Goal: Information Seeking & Learning: Find specific fact

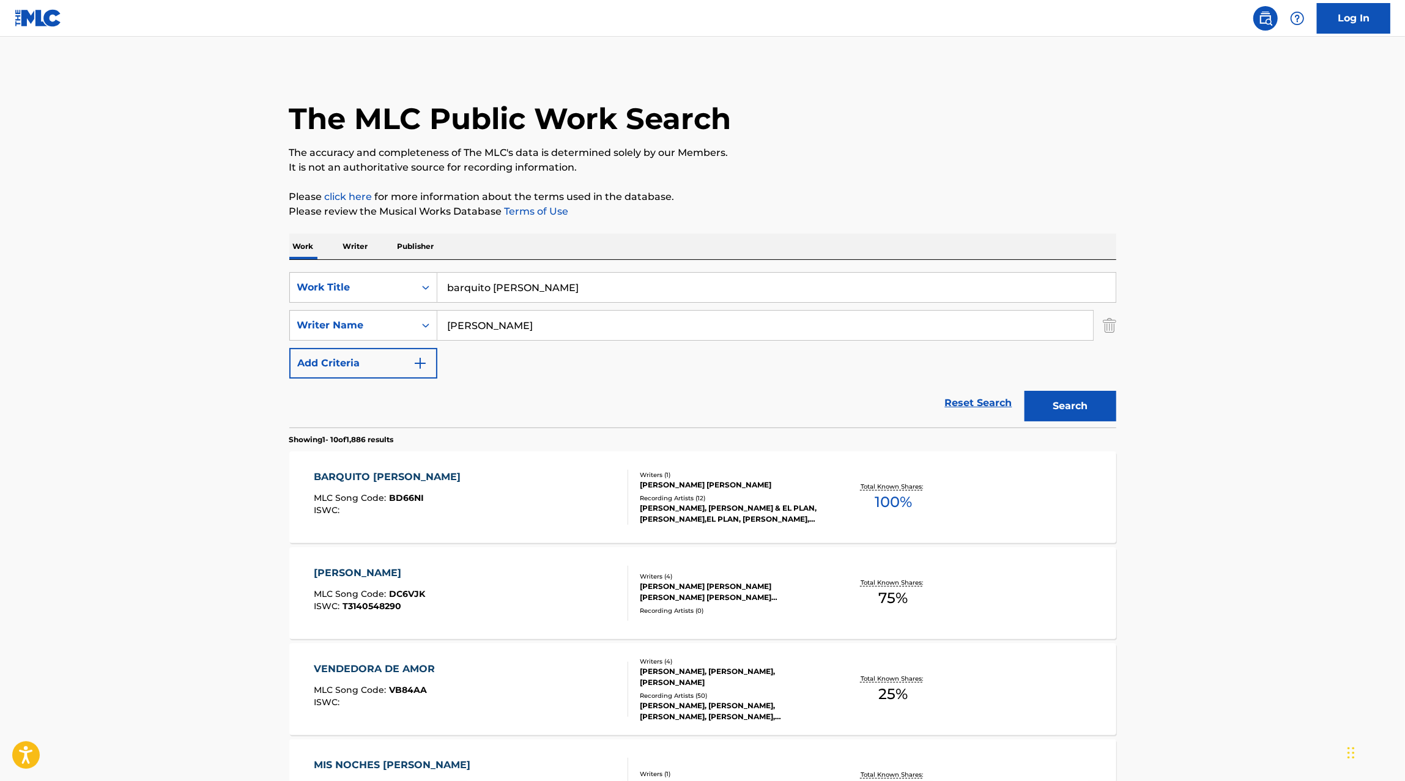
click at [1106, 330] on img "Search Form" at bounding box center [1109, 325] width 13 height 31
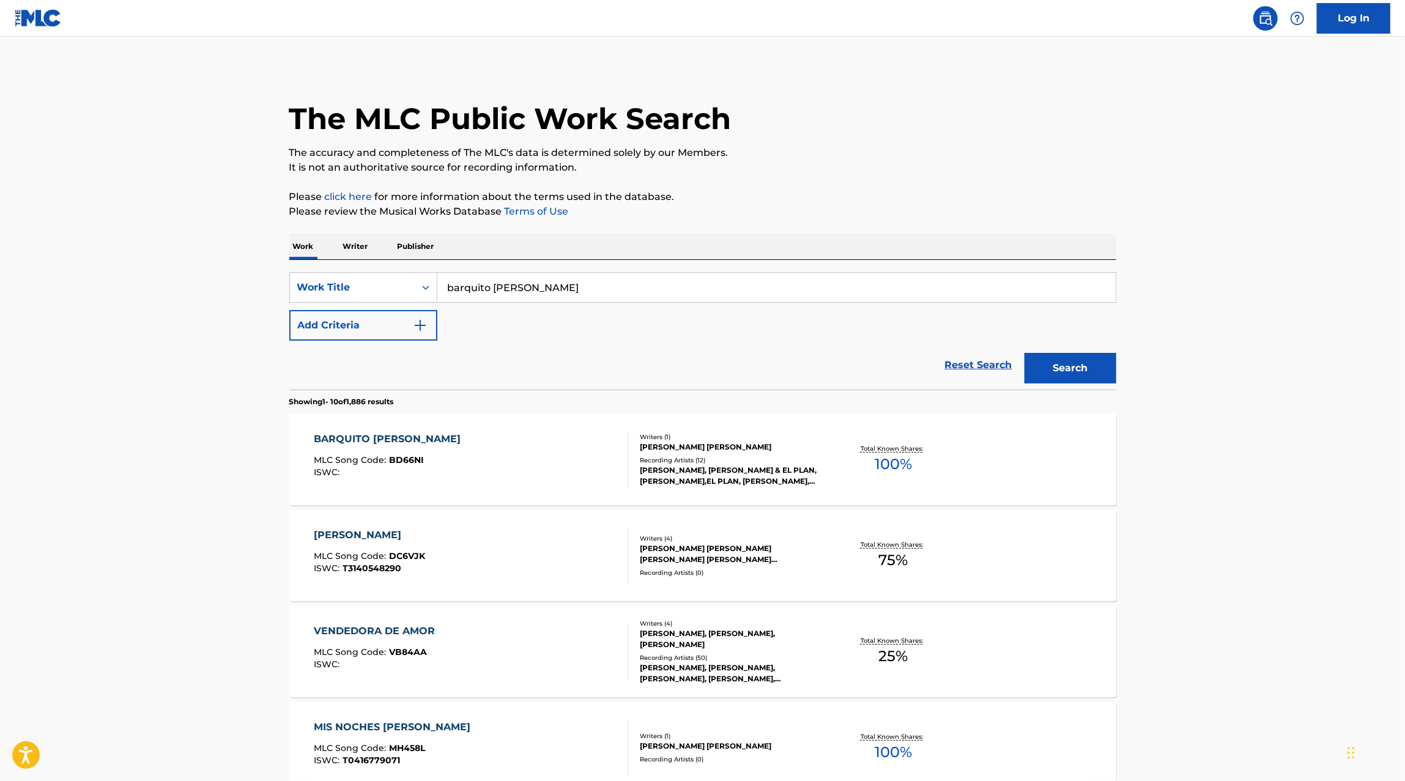
click at [353, 243] on p "Writer" at bounding box center [356, 247] width 32 height 26
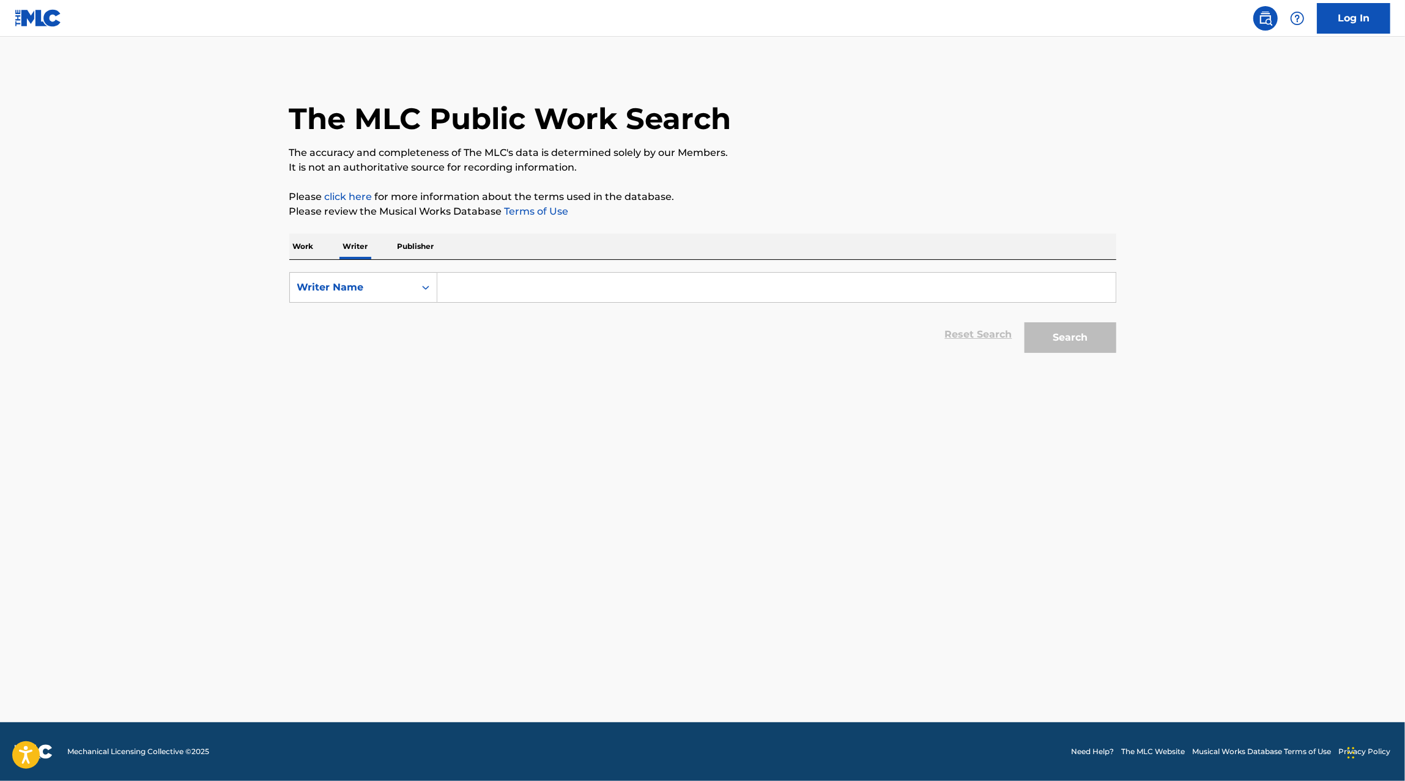
click at [500, 279] on input "Search Form" at bounding box center [776, 287] width 678 height 29
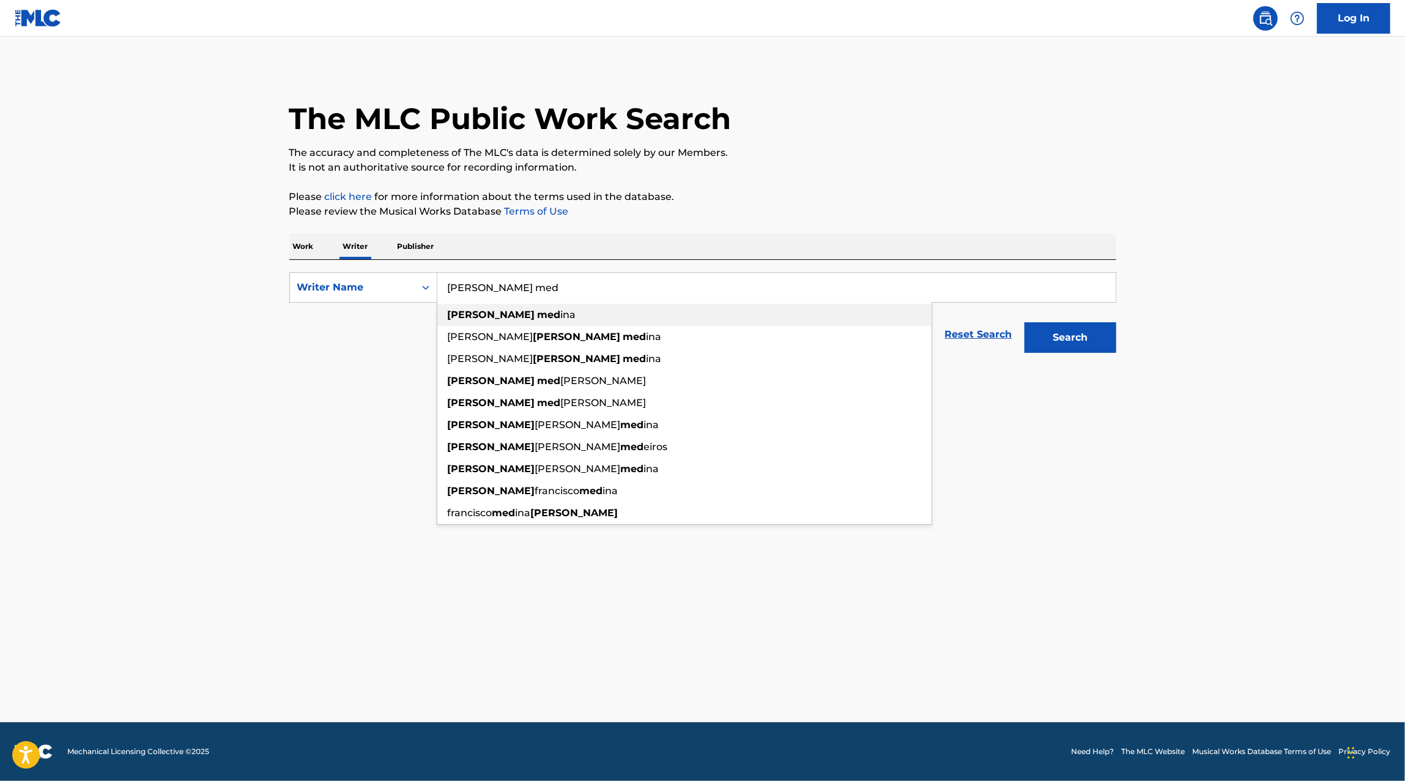
click at [561, 313] on span "ina" at bounding box center [568, 315] width 15 height 12
type input "elias medina"
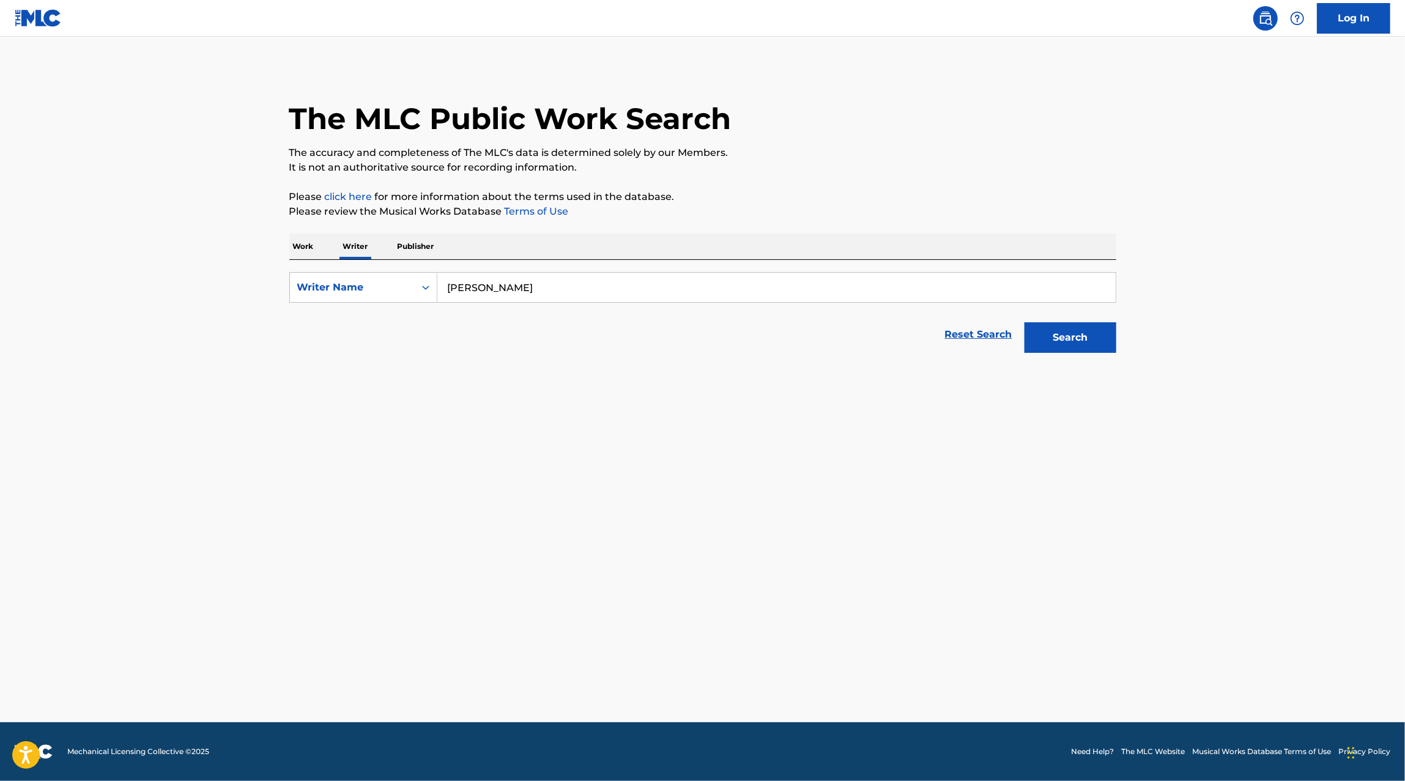
click at [1091, 350] on button "Search" at bounding box center [1071, 337] width 92 height 31
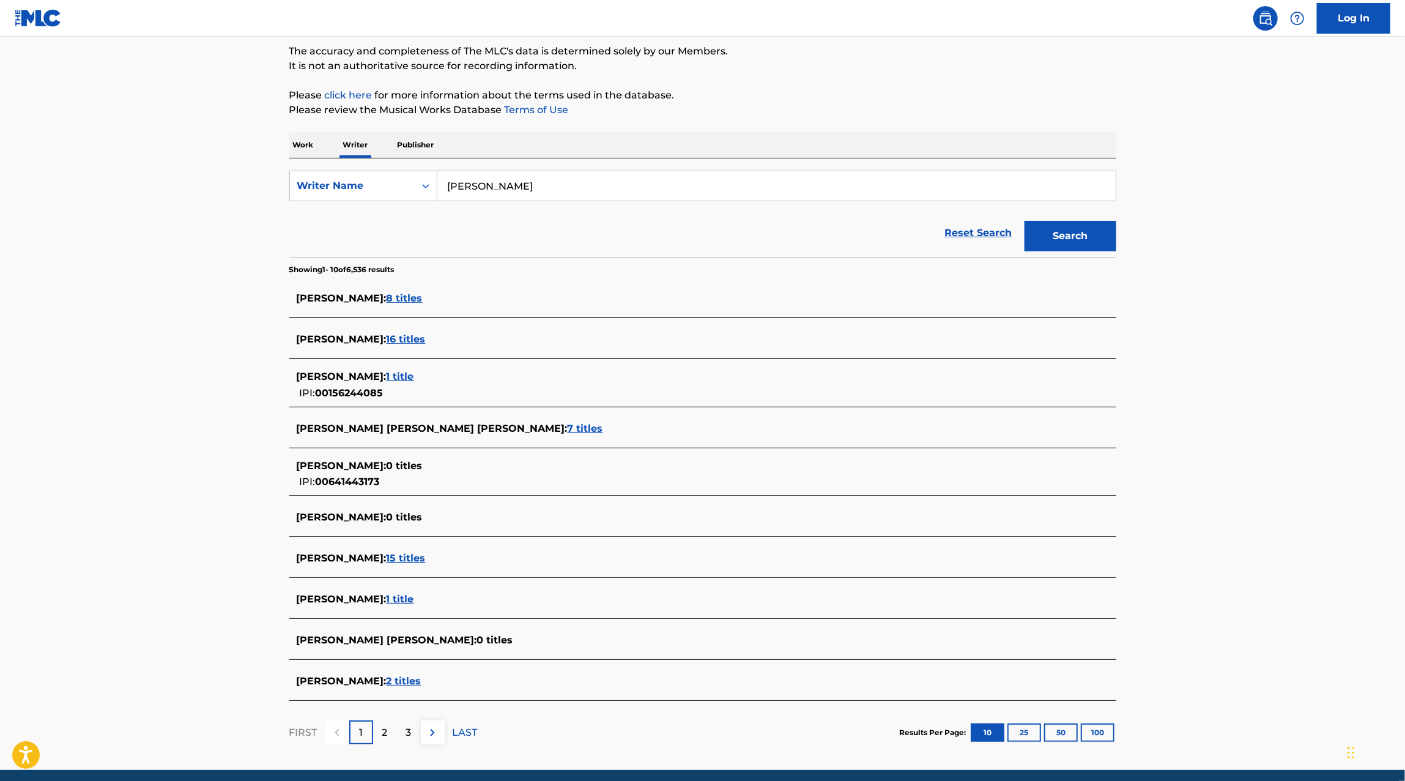
scroll to position [148, 0]
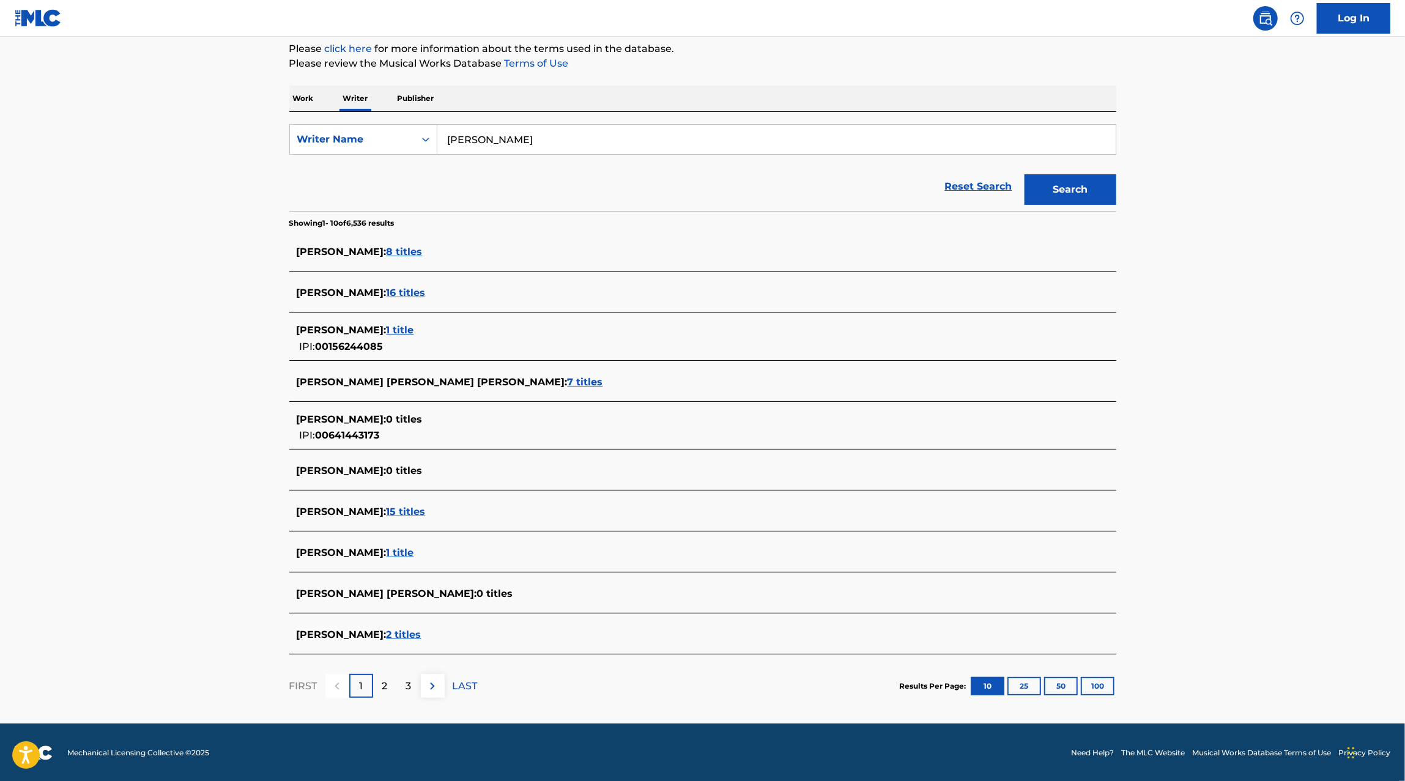
click at [390, 686] on div "2" at bounding box center [385, 686] width 24 height 24
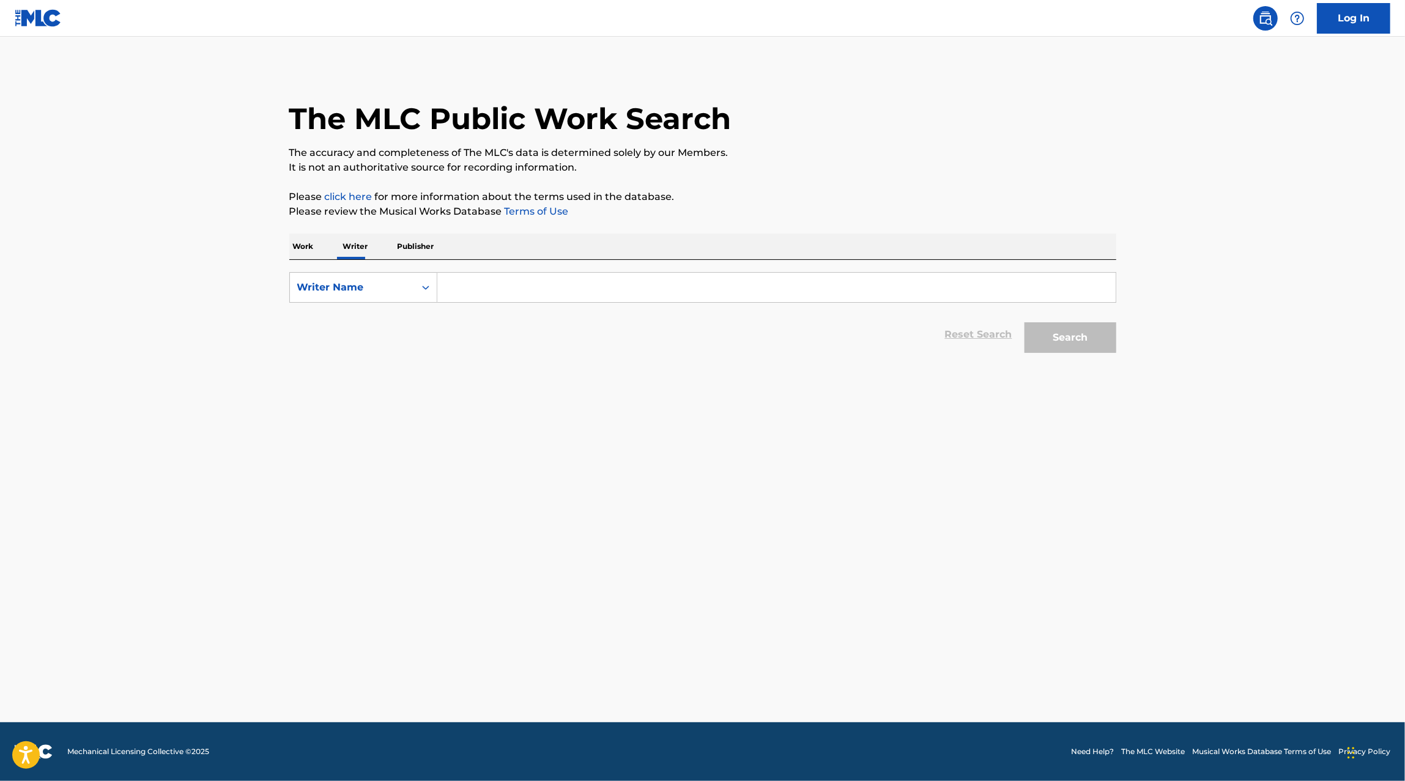
click at [550, 275] on input "Search Form" at bounding box center [776, 287] width 678 height 29
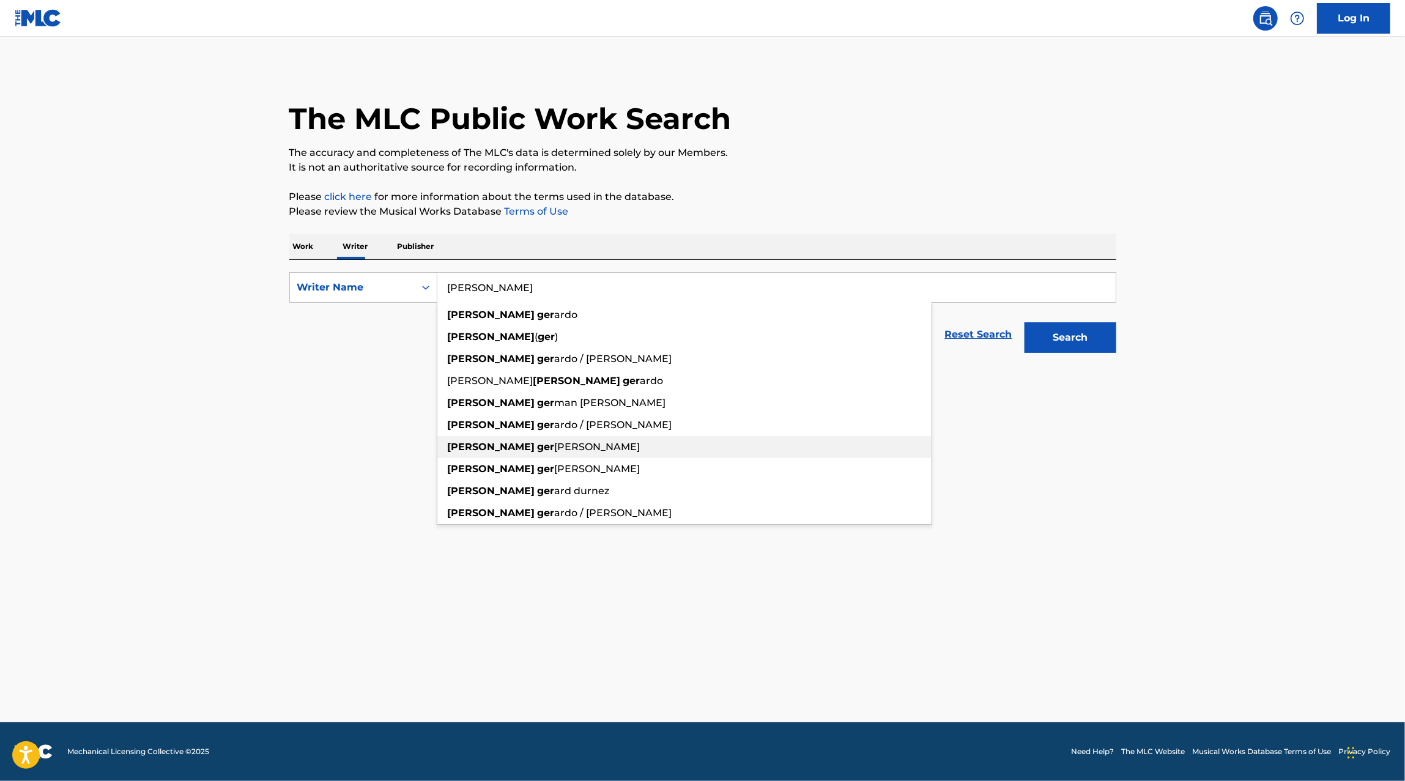
click at [555, 450] on span "[PERSON_NAME]" at bounding box center [598, 447] width 86 height 12
type input "[PERSON_NAME]"
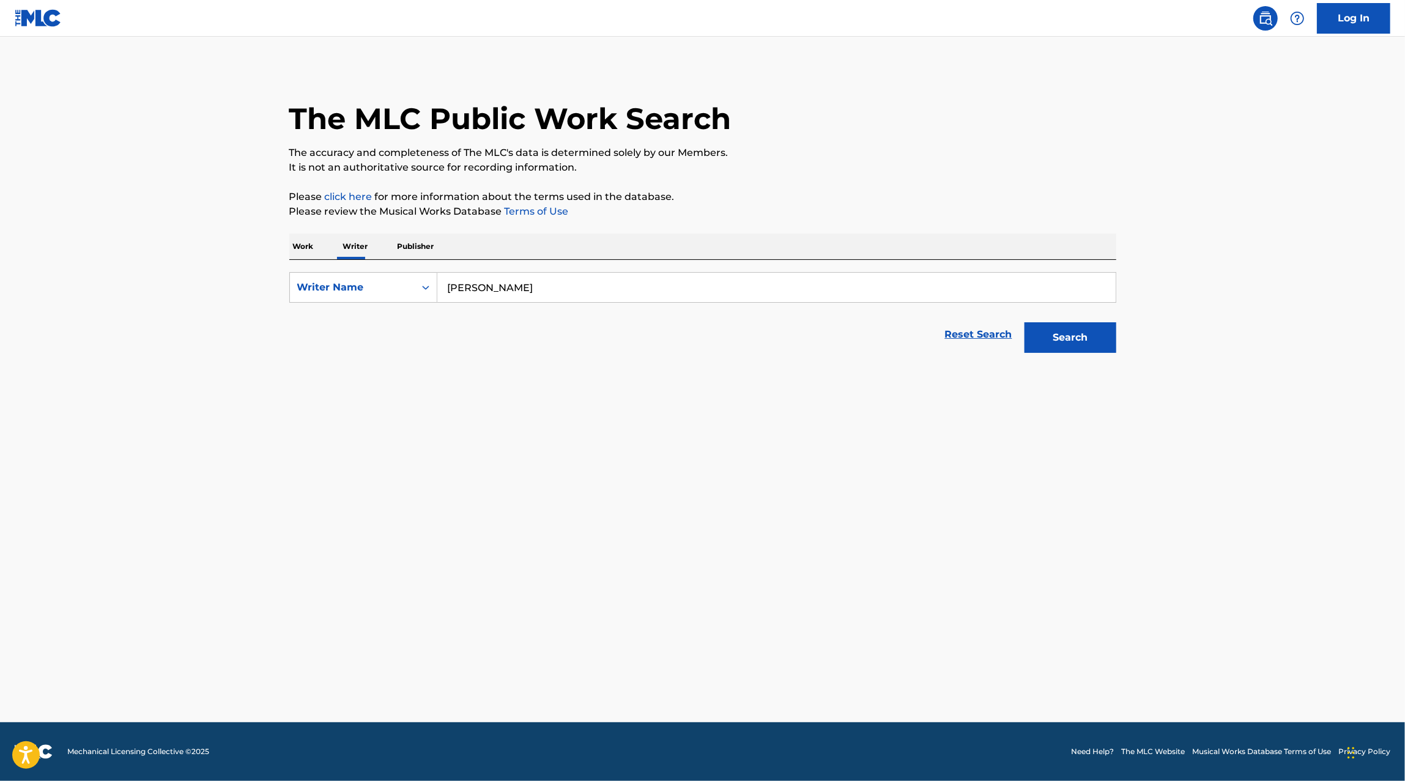
click at [1071, 335] on button "Search" at bounding box center [1071, 337] width 92 height 31
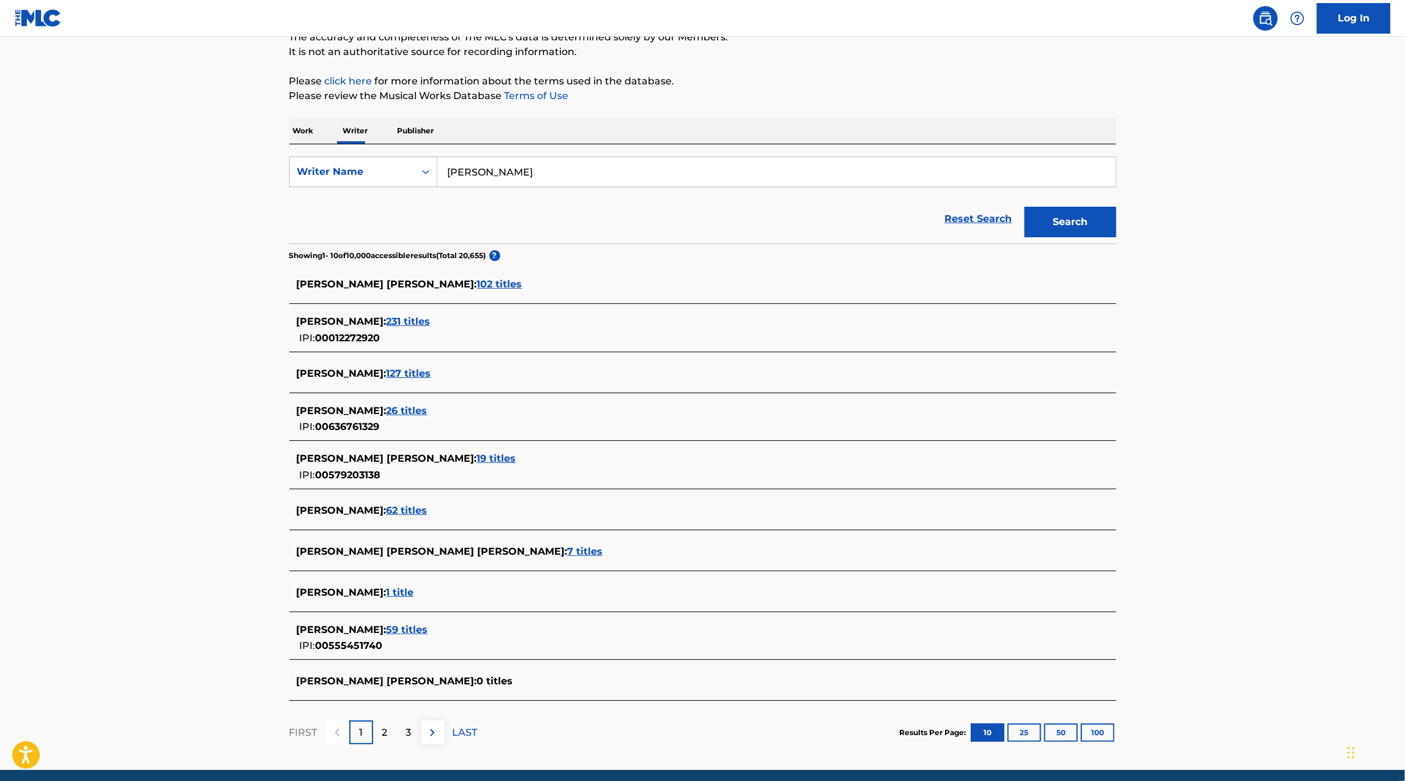
scroll to position [119, 0]
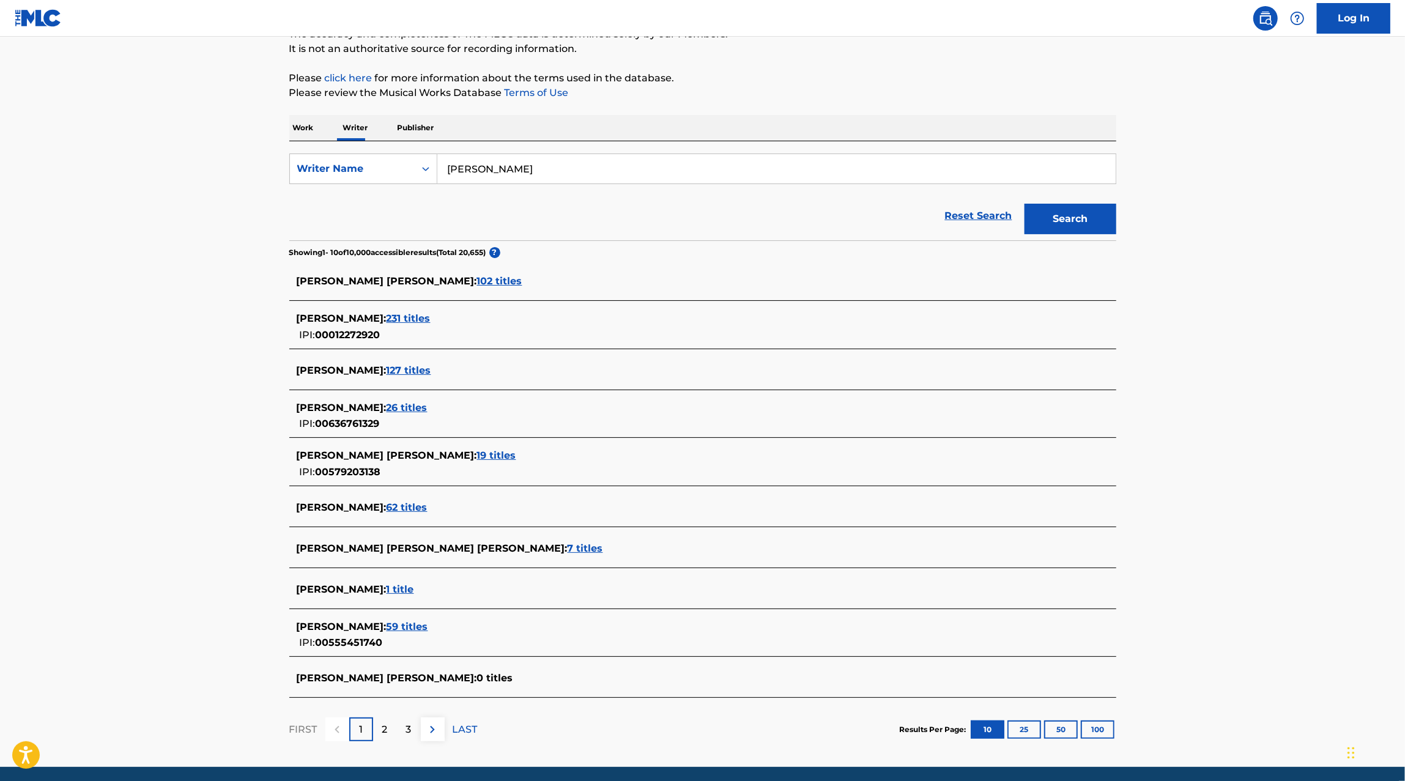
click at [593, 545] on span "7 titles" at bounding box center [585, 549] width 35 height 12
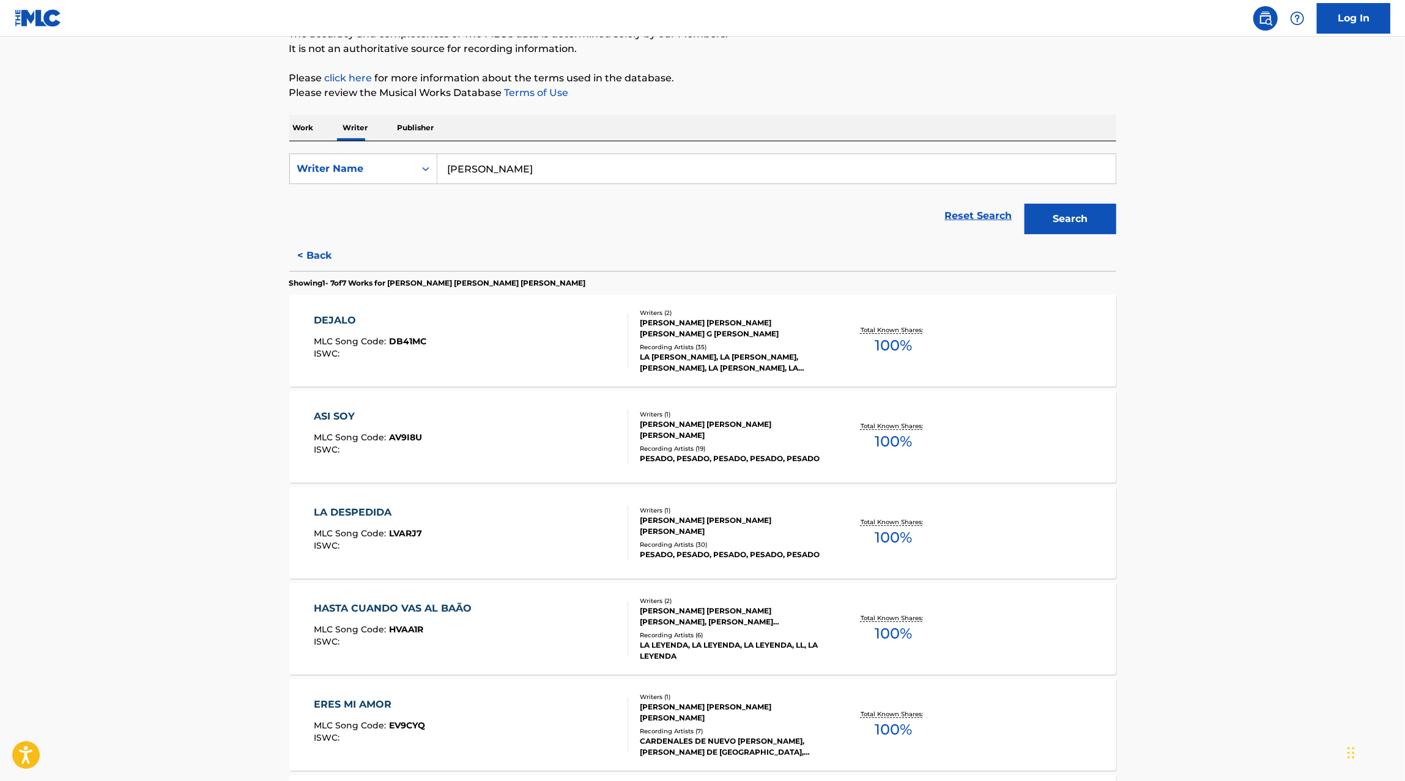
scroll to position [143, 0]
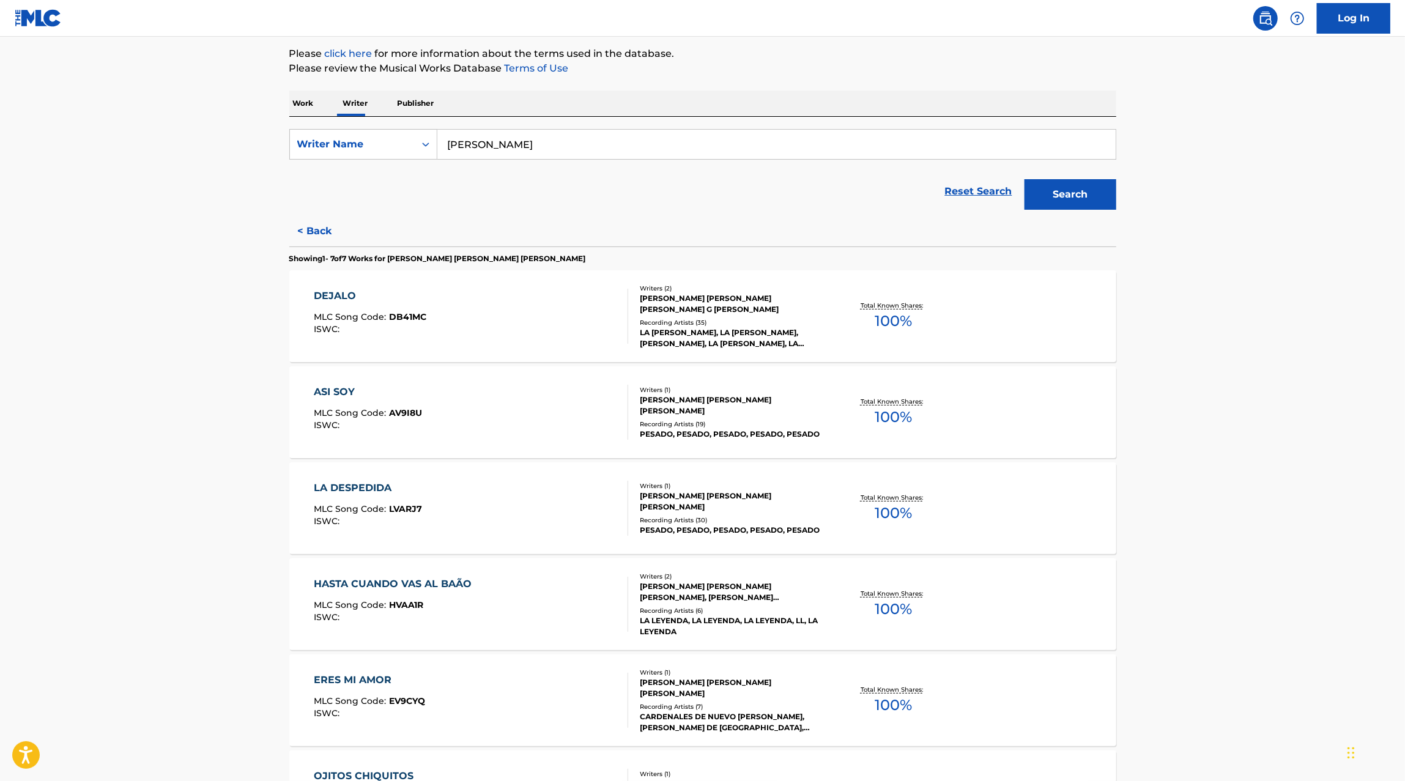
click at [533, 305] on div "DEJALO MLC Song Code : DB41MC ISWC :" at bounding box center [471, 316] width 314 height 55
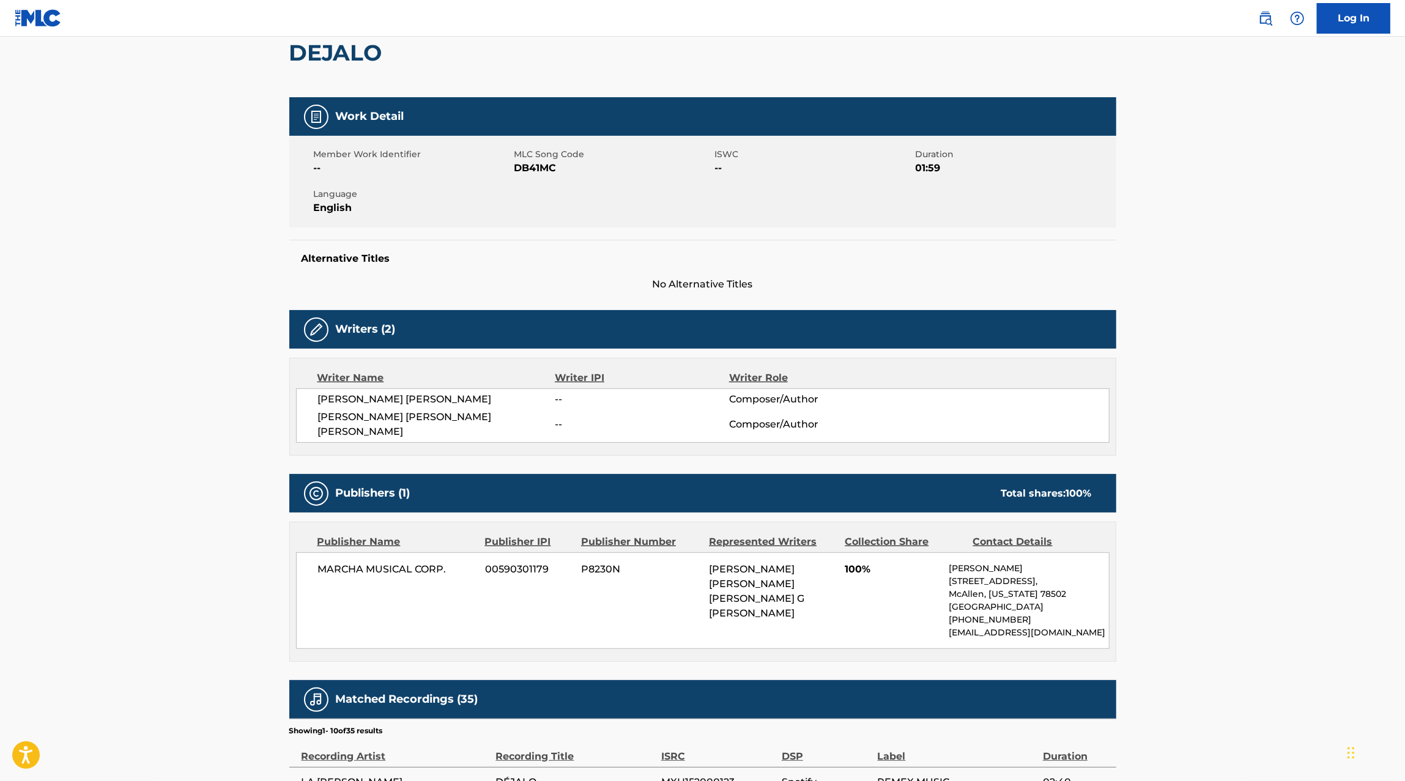
scroll to position [196, 0]
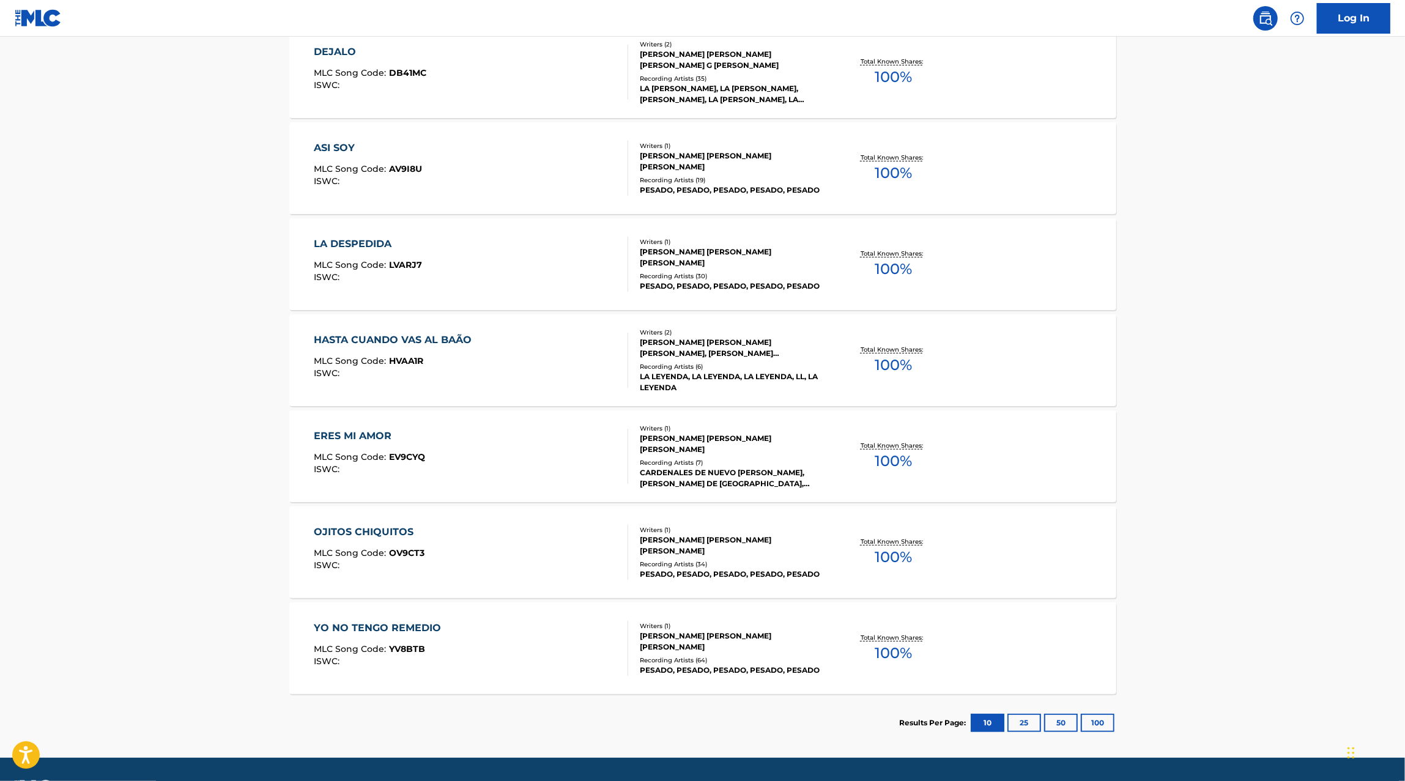
scroll to position [396, 0]
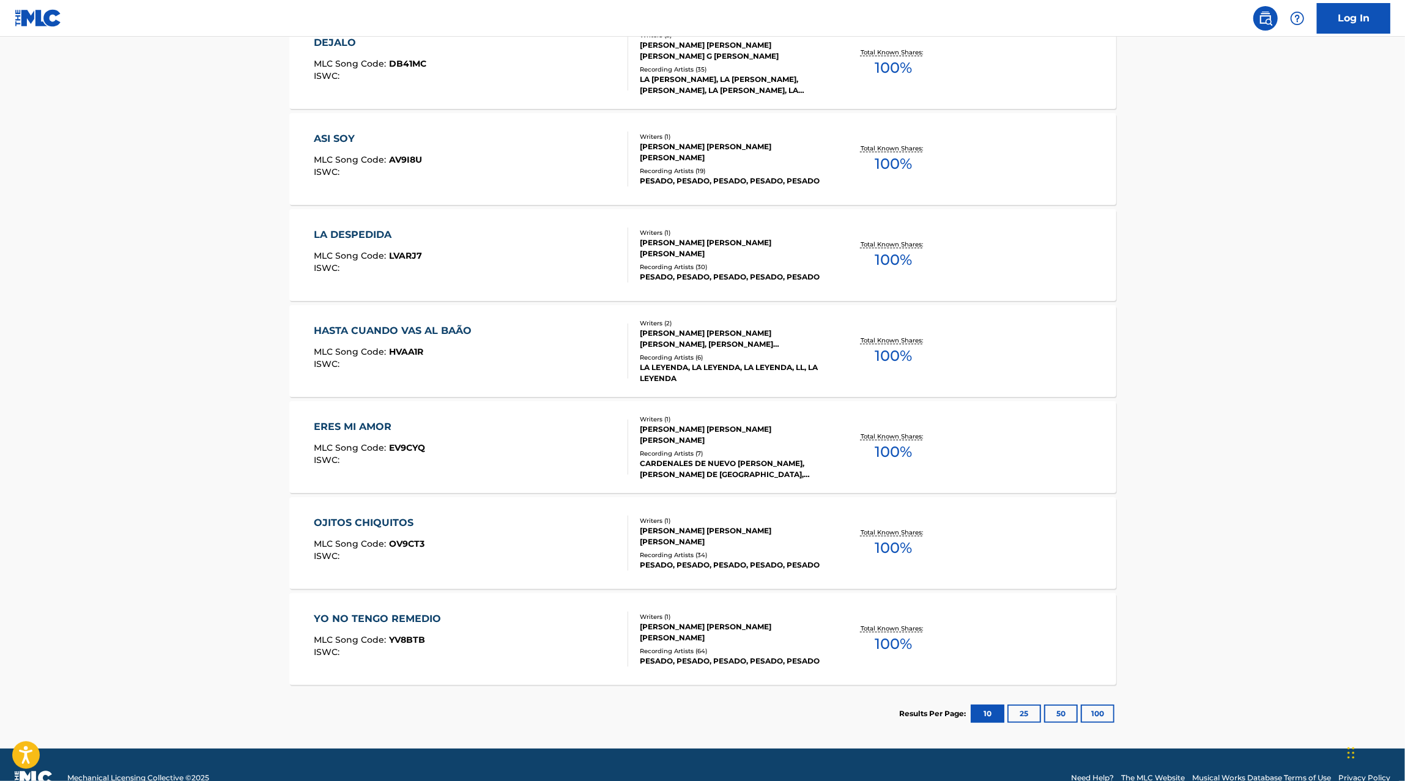
click at [602, 540] on div "OJITOS CHIQUITOS MLC Song Code : OV9CT3 ISWC :" at bounding box center [471, 543] width 314 height 55
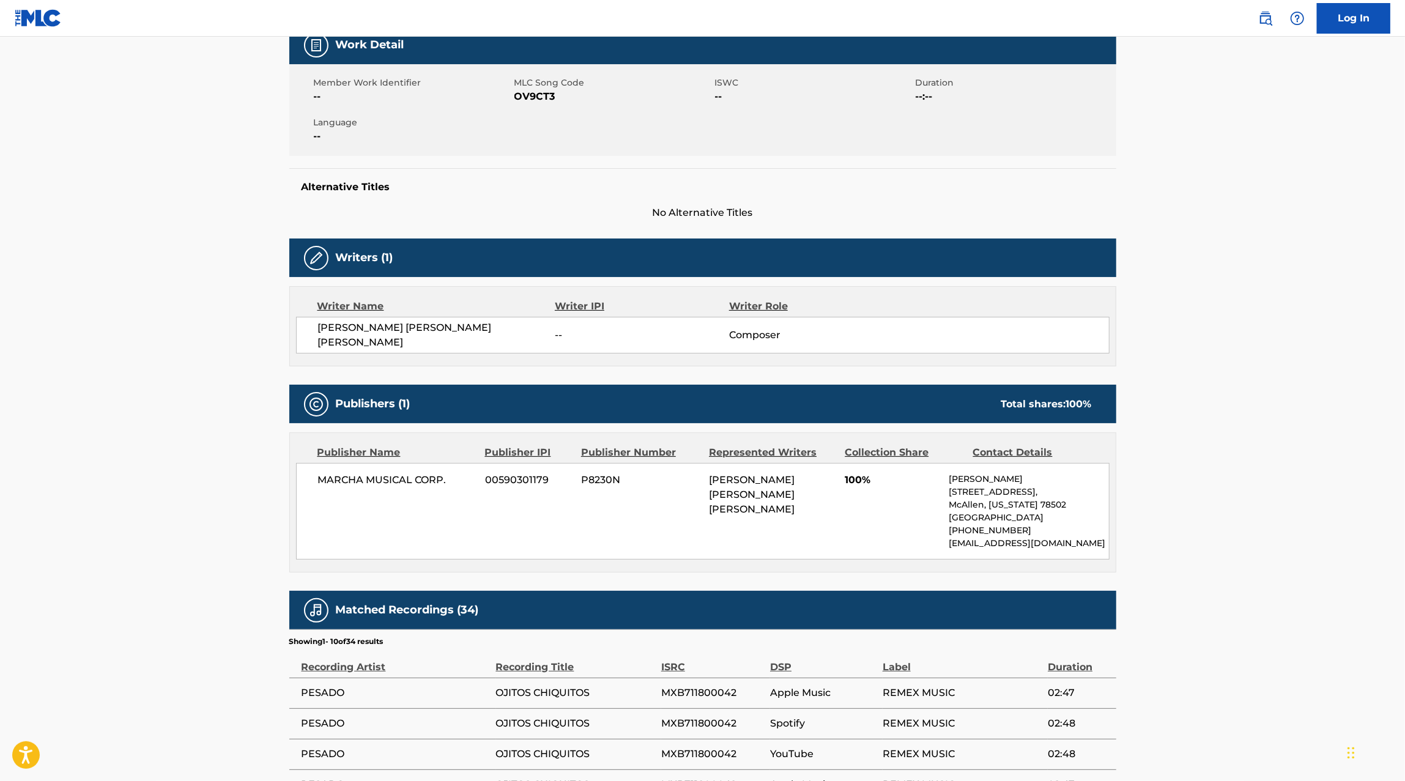
scroll to position [191, 0]
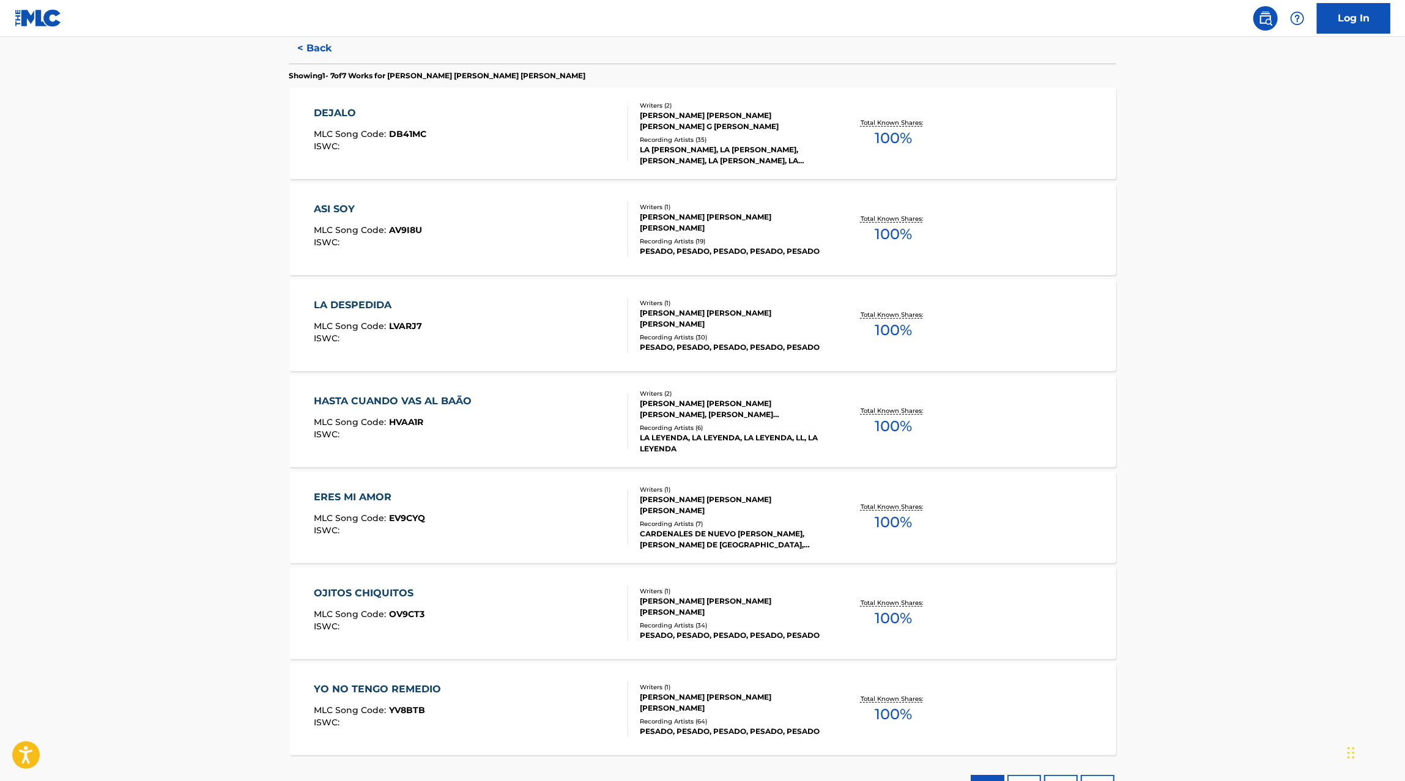
scroll to position [422, 0]
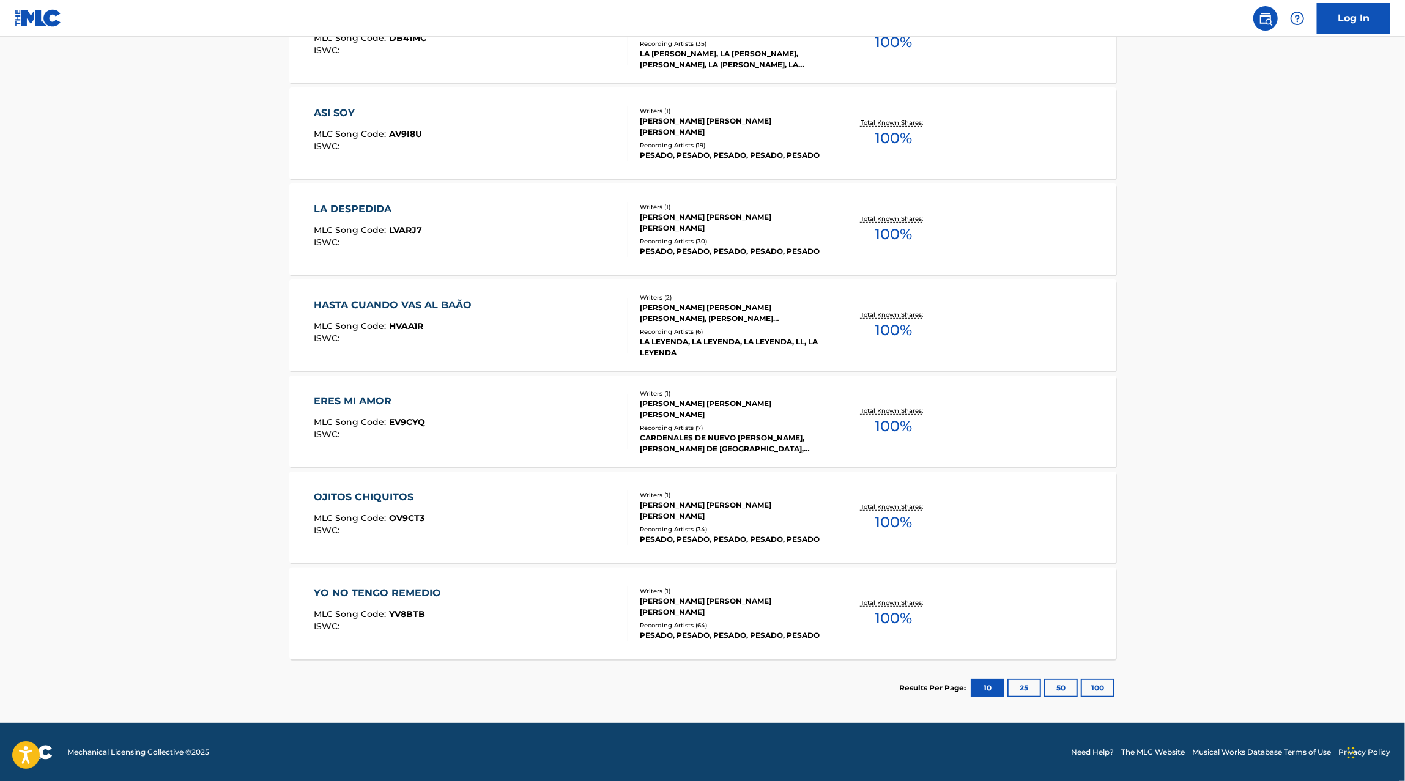
click at [598, 595] on div "YO NO TENGO REMEDIO MLC Song Code : YV8BTB ISWC :" at bounding box center [471, 613] width 314 height 55
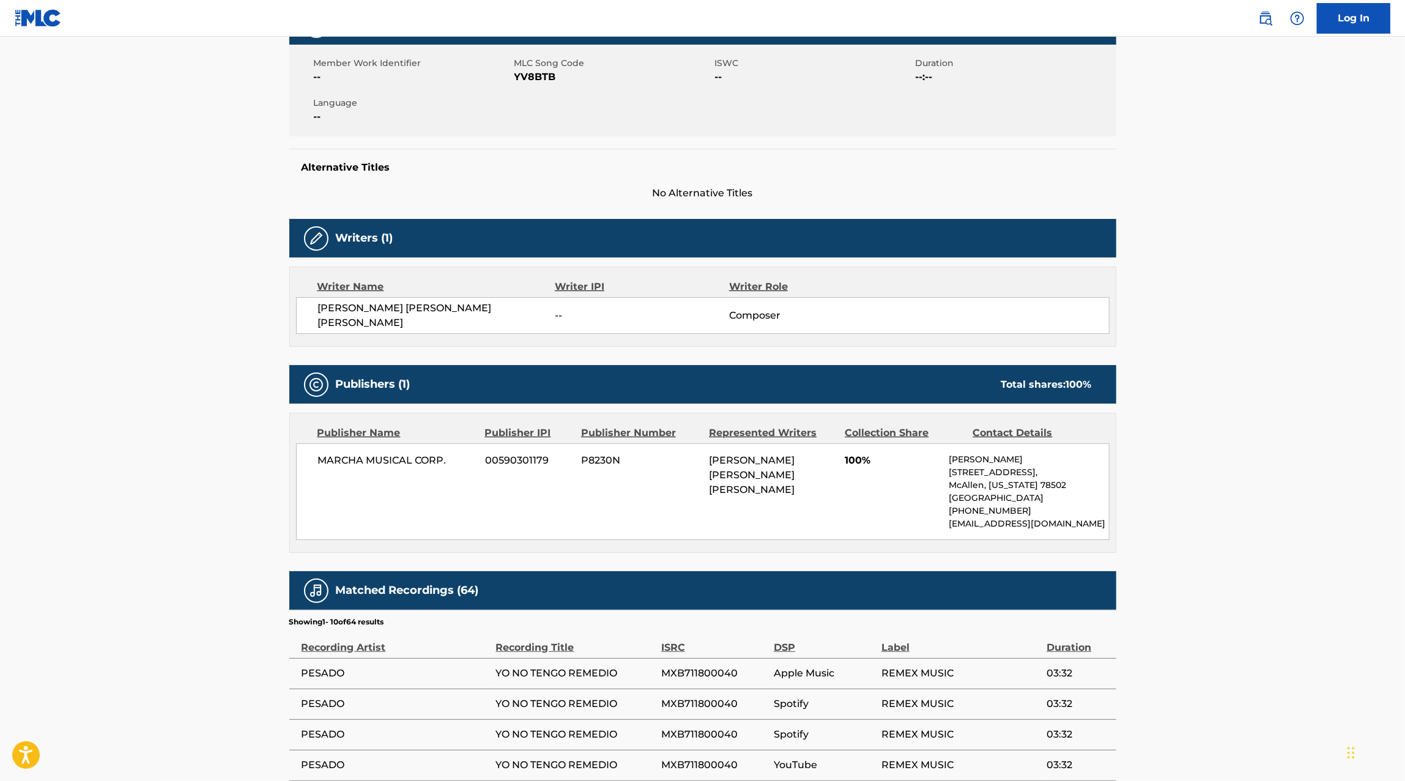
scroll to position [209, 0]
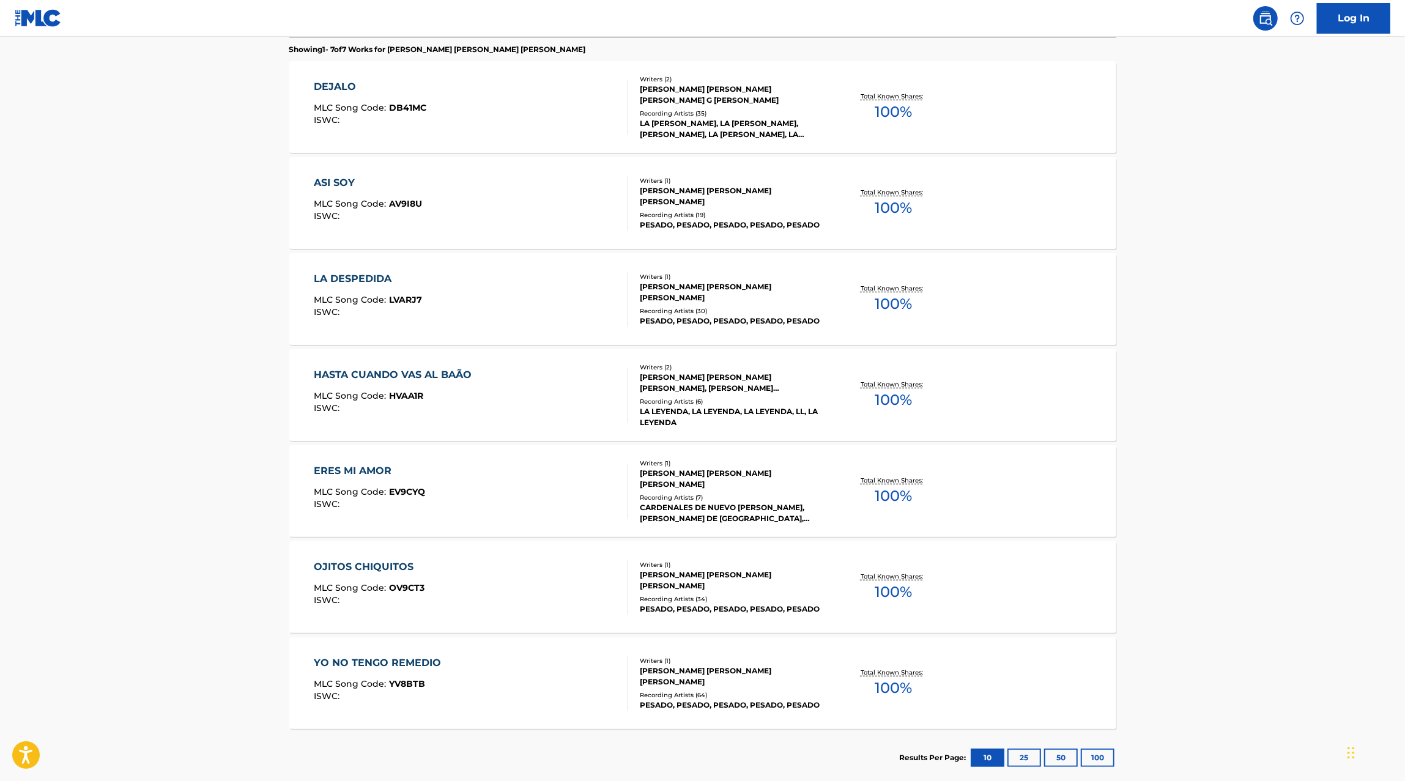
scroll to position [422, 0]
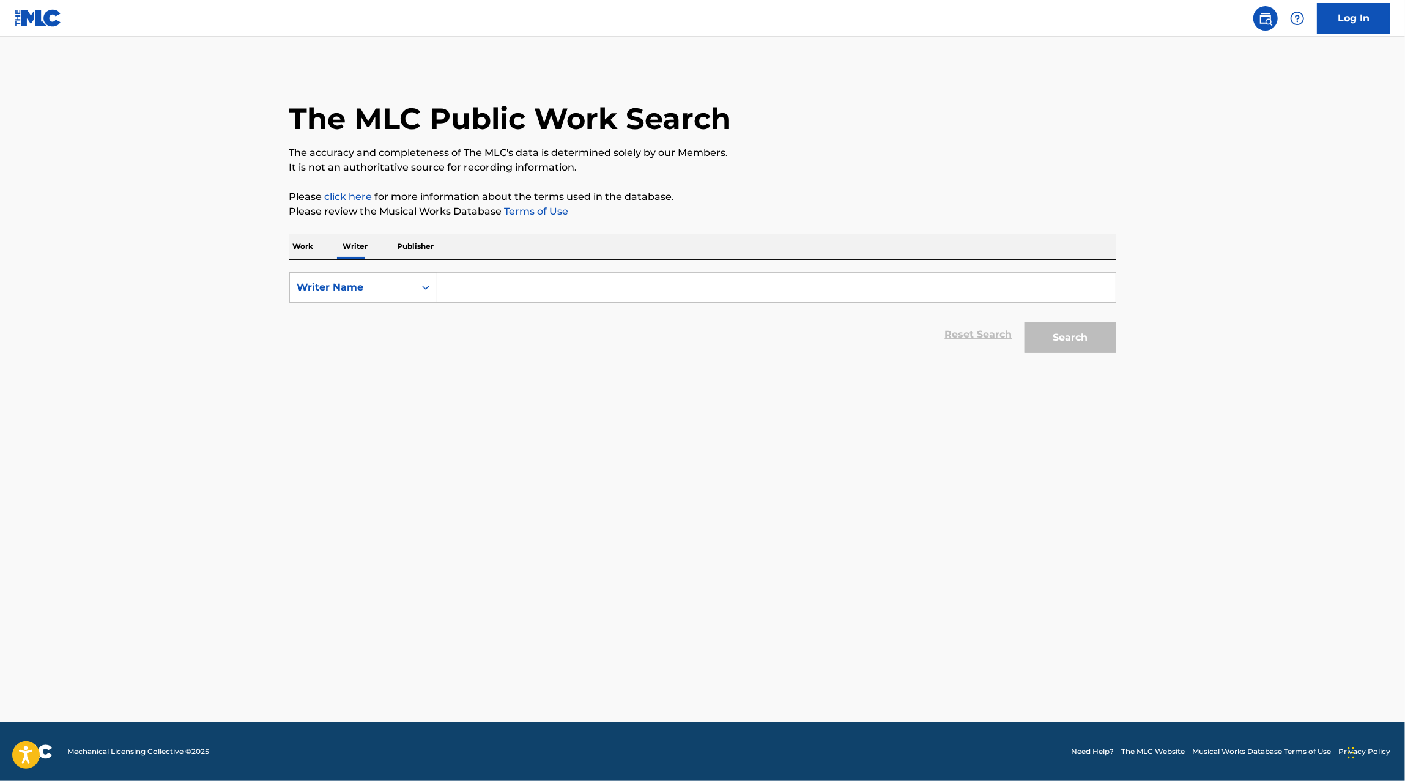
click at [452, 296] on input "Search Form" at bounding box center [776, 287] width 678 height 29
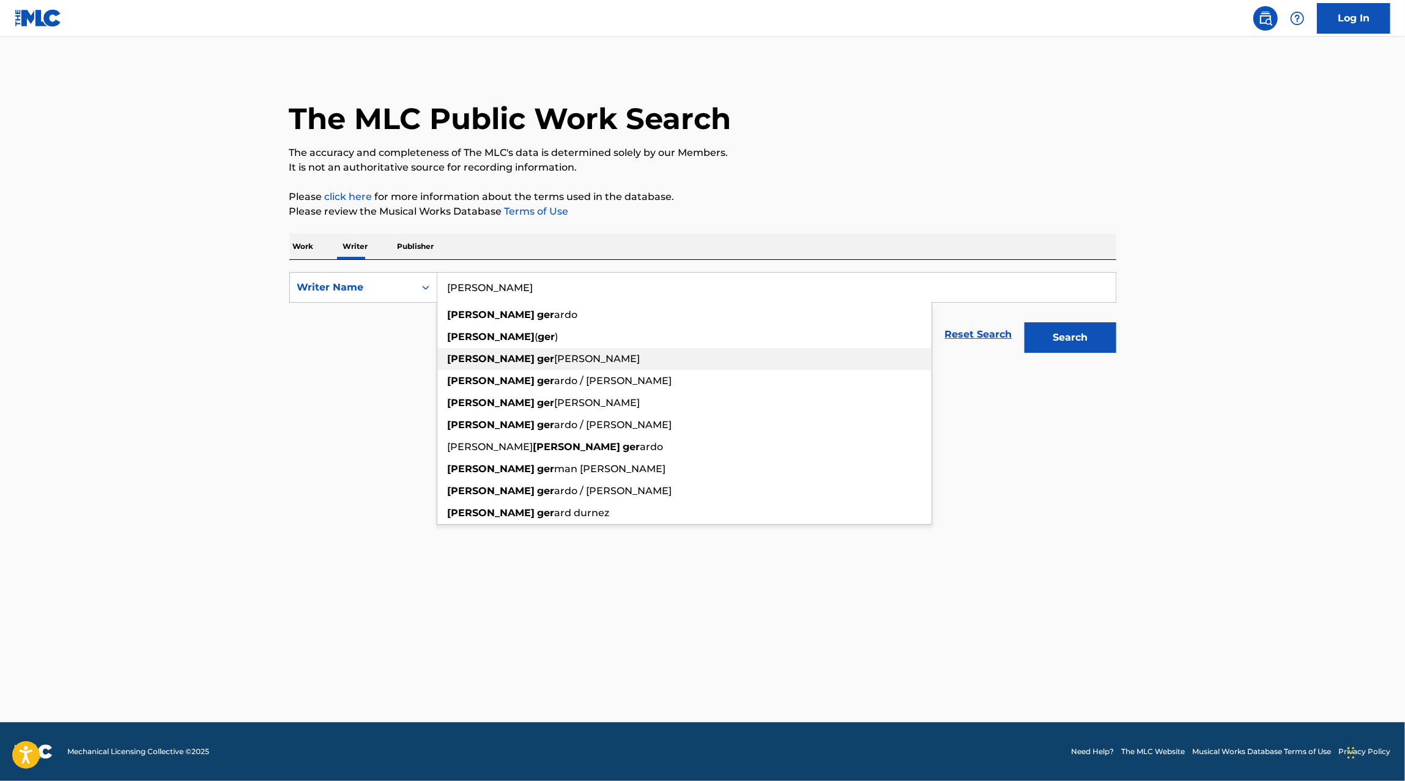
click at [555, 359] on span "[PERSON_NAME]" at bounding box center [598, 359] width 86 height 12
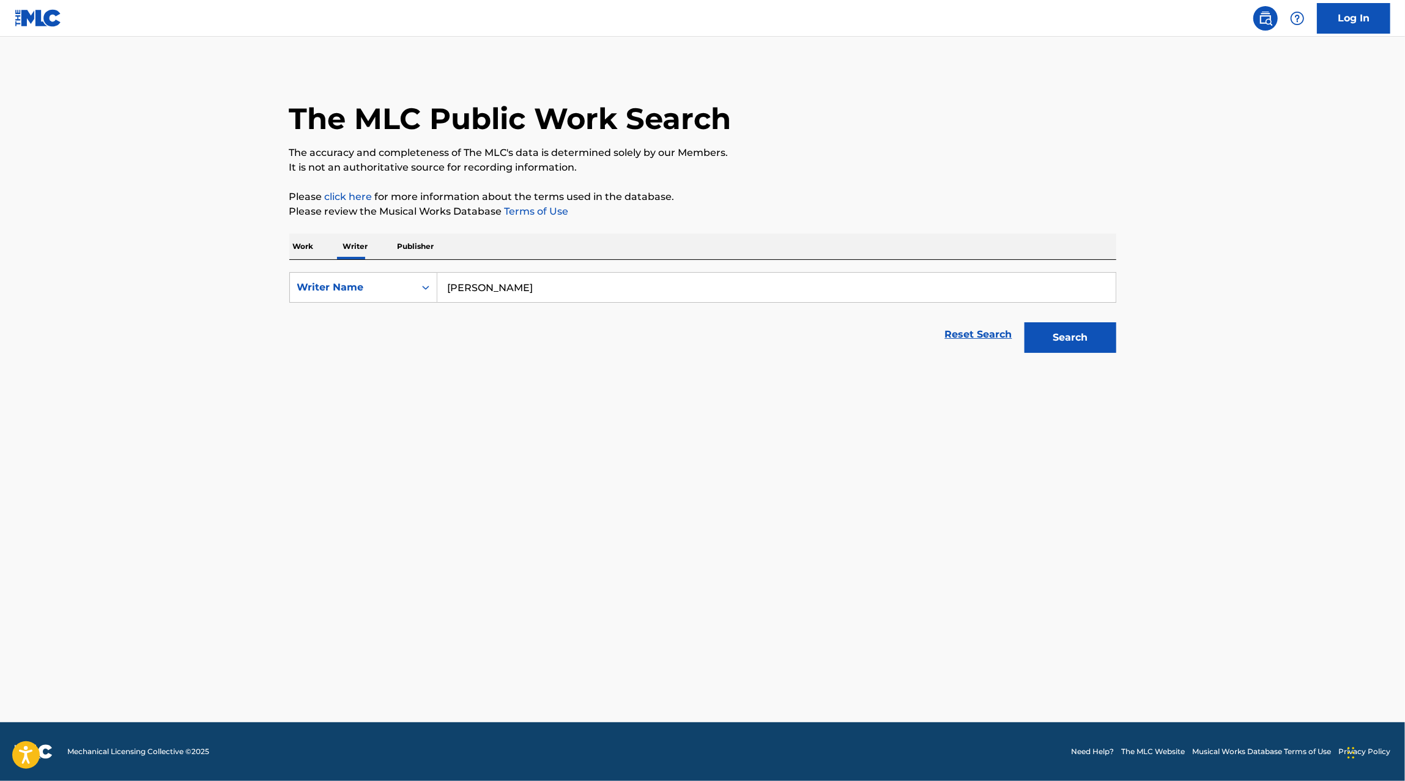
click at [1065, 332] on button "Search" at bounding box center [1071, 337] width 92 height 31
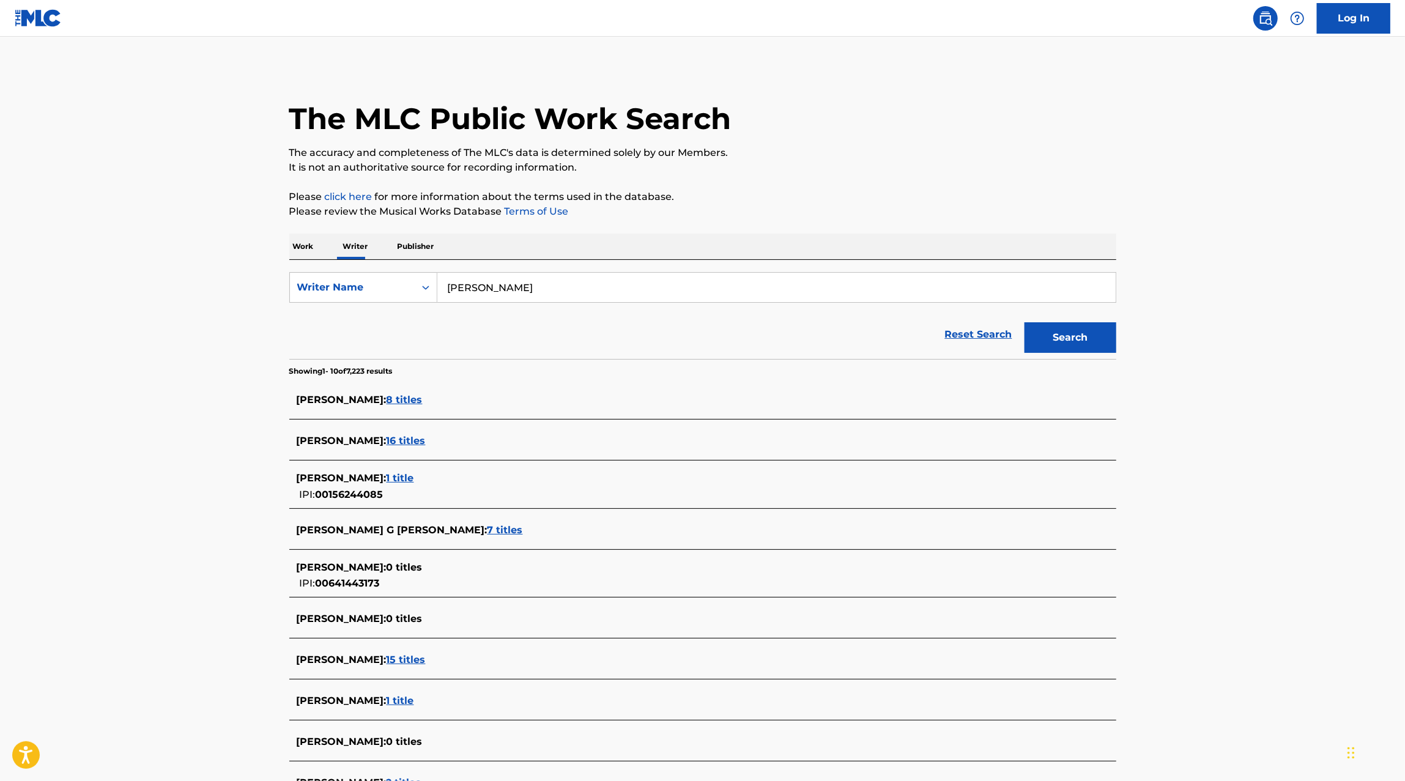
click at [495, 285] on input "elias geraldo medina" at bounding box center [776, 287] width 678 height 29
type input "elias gerao medina"
click at [523, 528] on span "7 titles" at bounding box center [505, 530] width 35 height 12
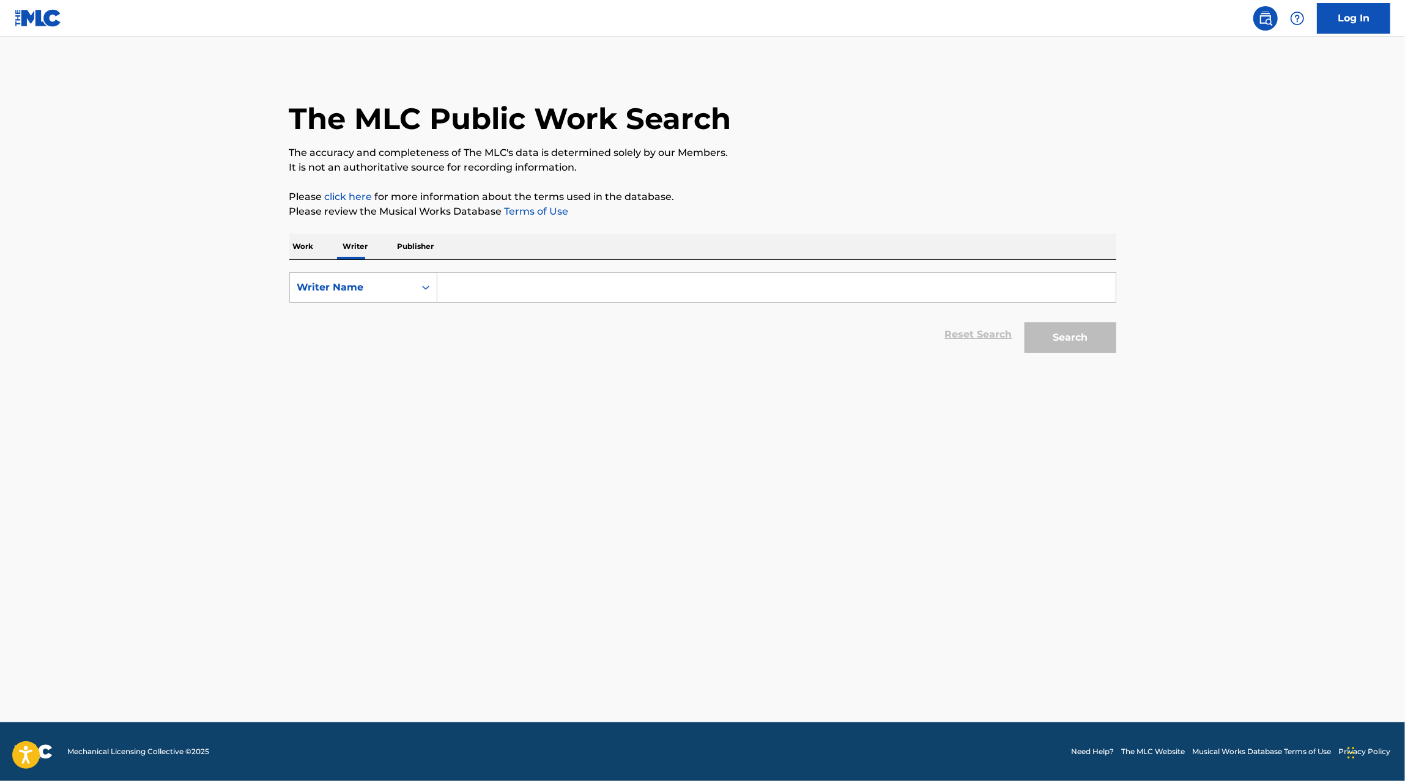
click at [462, 298] on input "Search Form" at bounding box center [776, 287] width 678 height 29
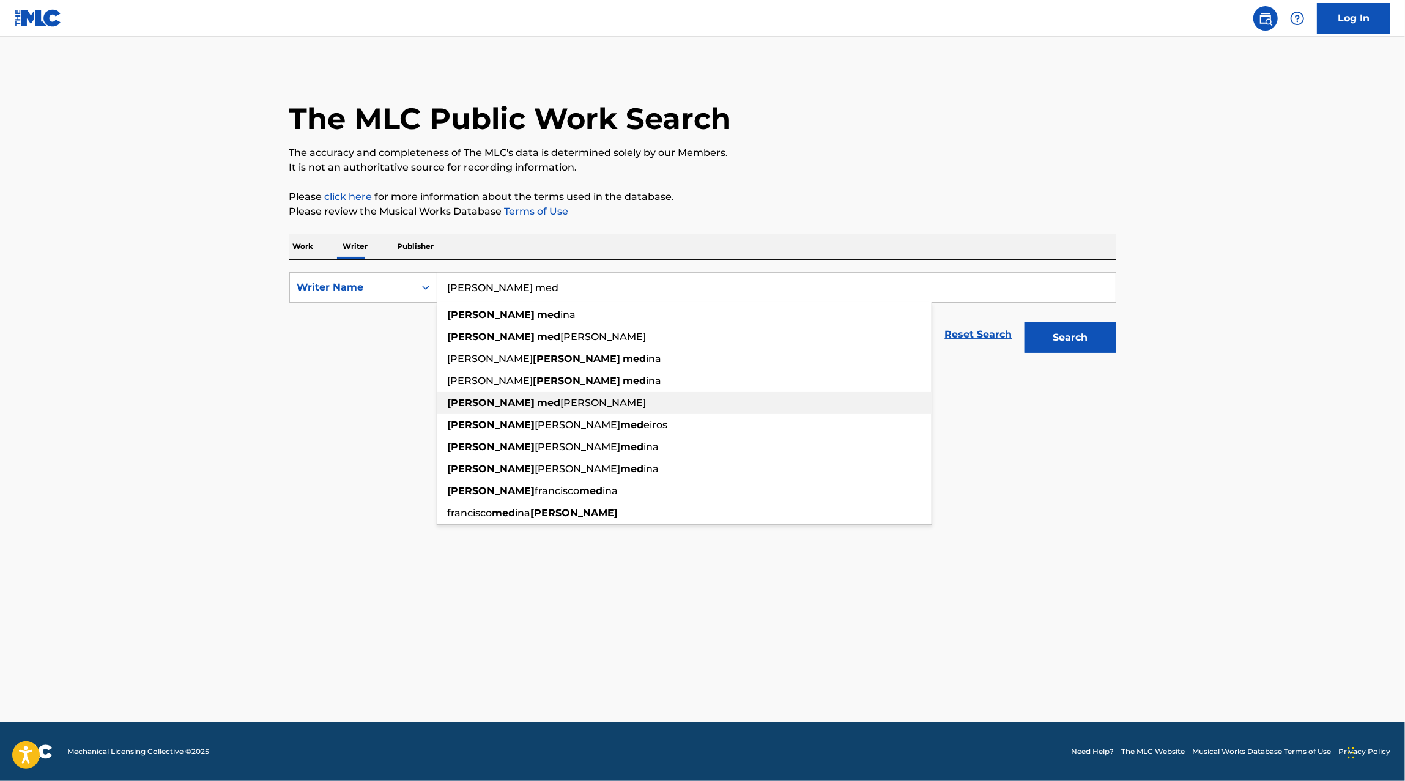
click at [598, 396] on div "elias med ina gonzalez" at bounding box center [684, 403] width 494 height 22
type input "elias medina gonzalez"
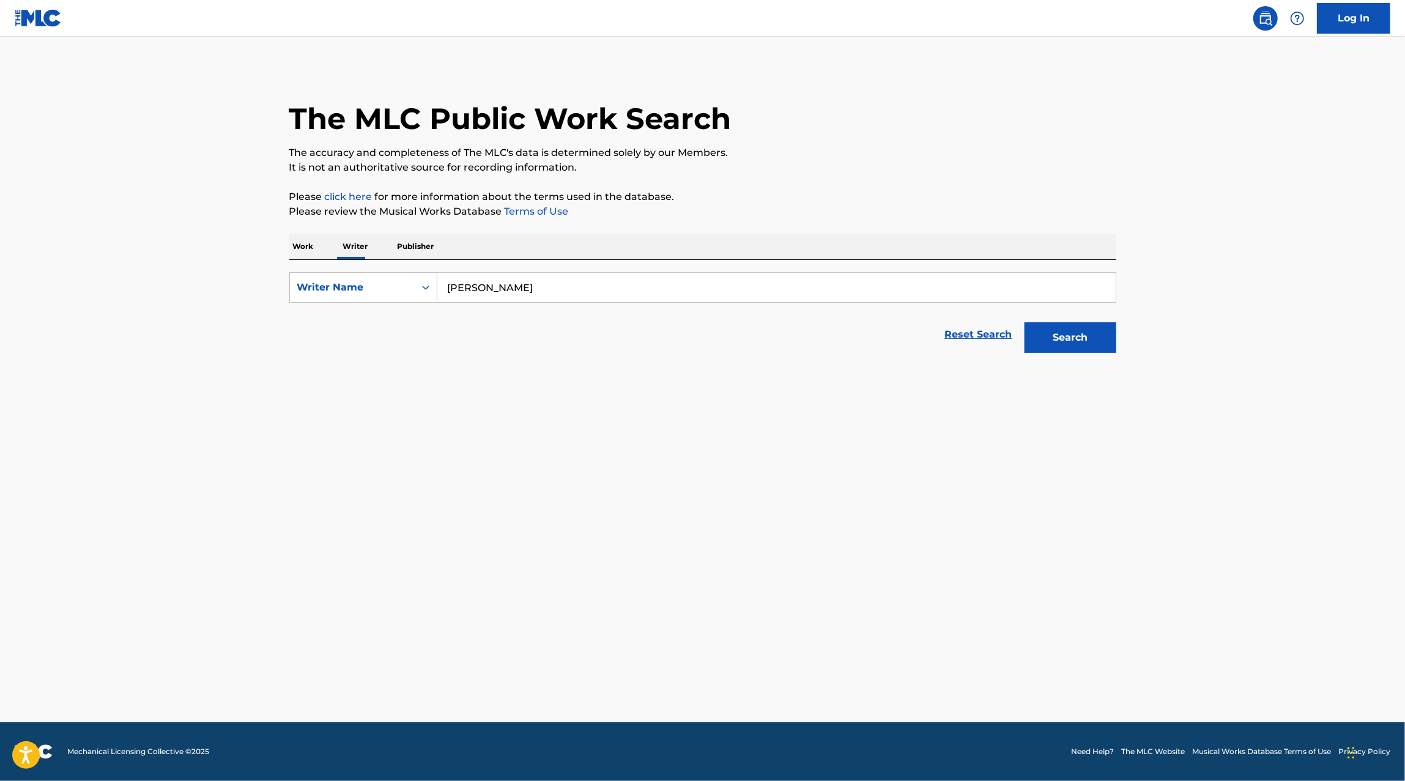
click at [1095, 340] on button "Search" at bounding box center [1071, 337] width 92 height 31
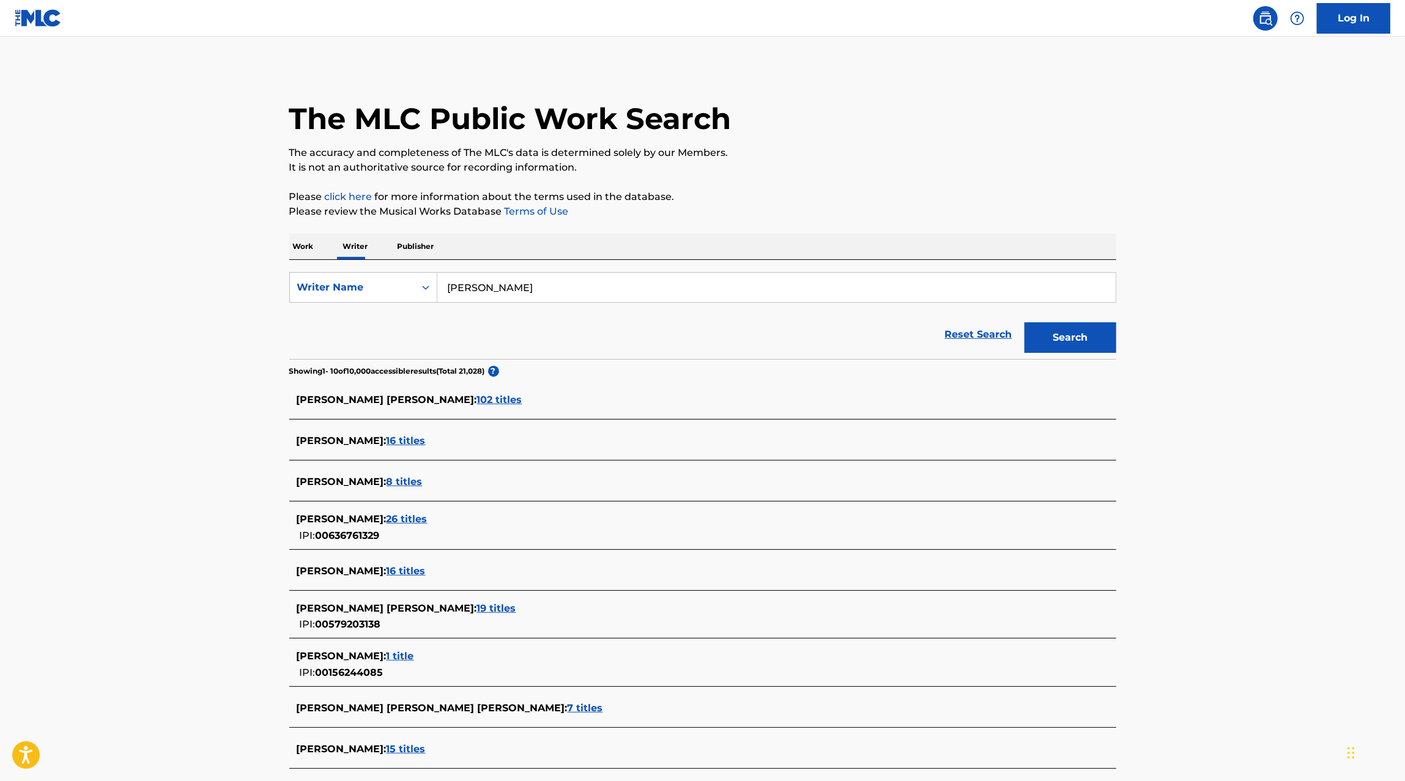
click at [423, 481] on span "8 titles" at bounding box center [405, 482] width 36 height 12
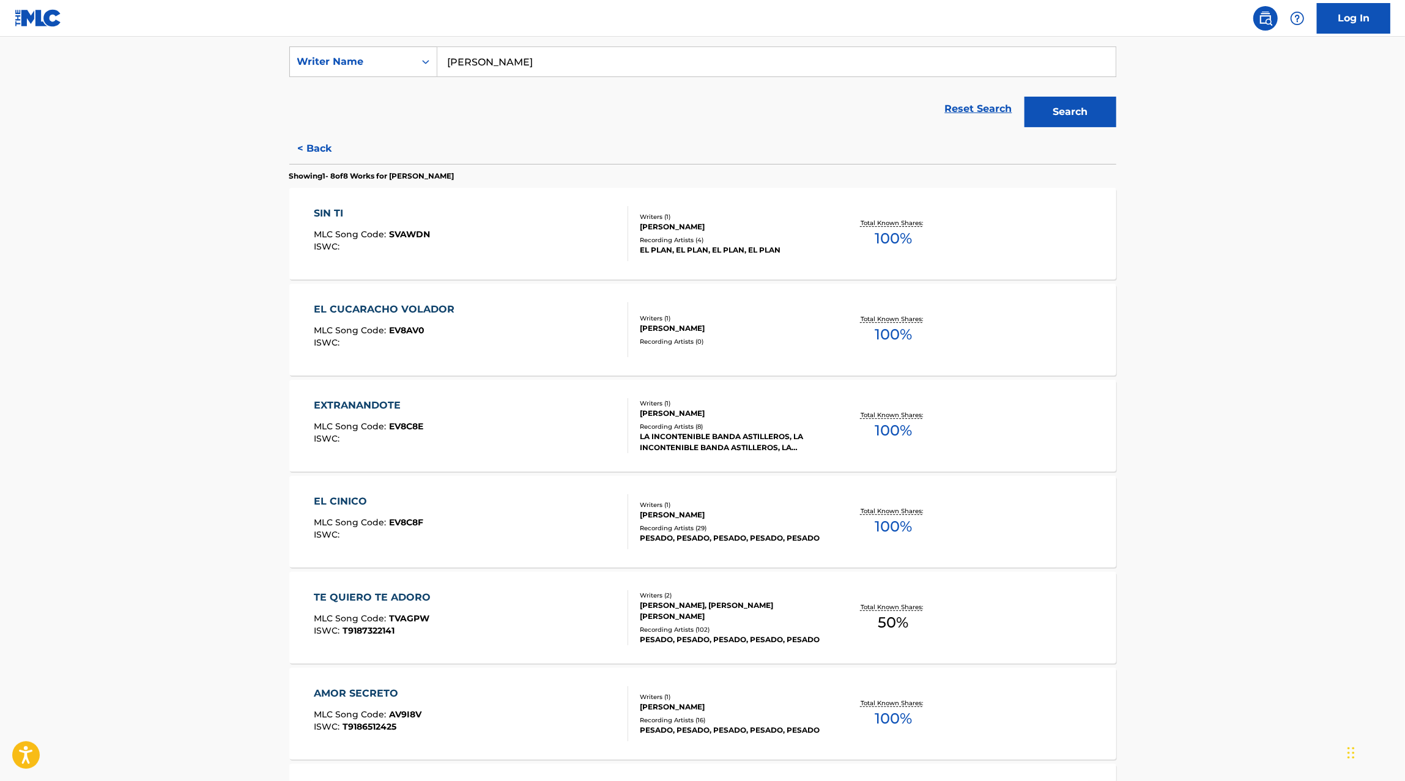
scroll to position [231, 0]
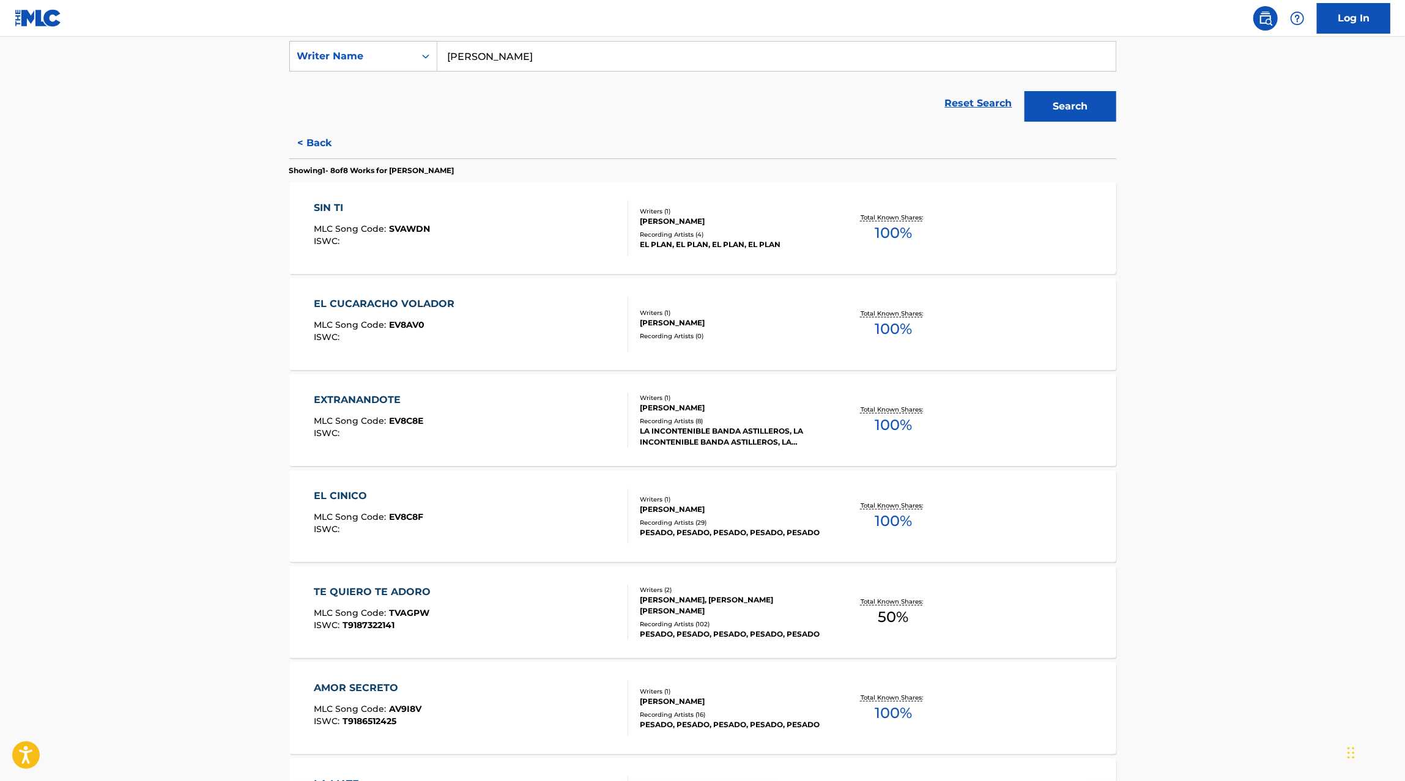
click at [604, 433] on div "EXTRANANDOTE MLC Song Code : EV8C8E ISWC :" at bounding box center [471, 420] width 314 height 55
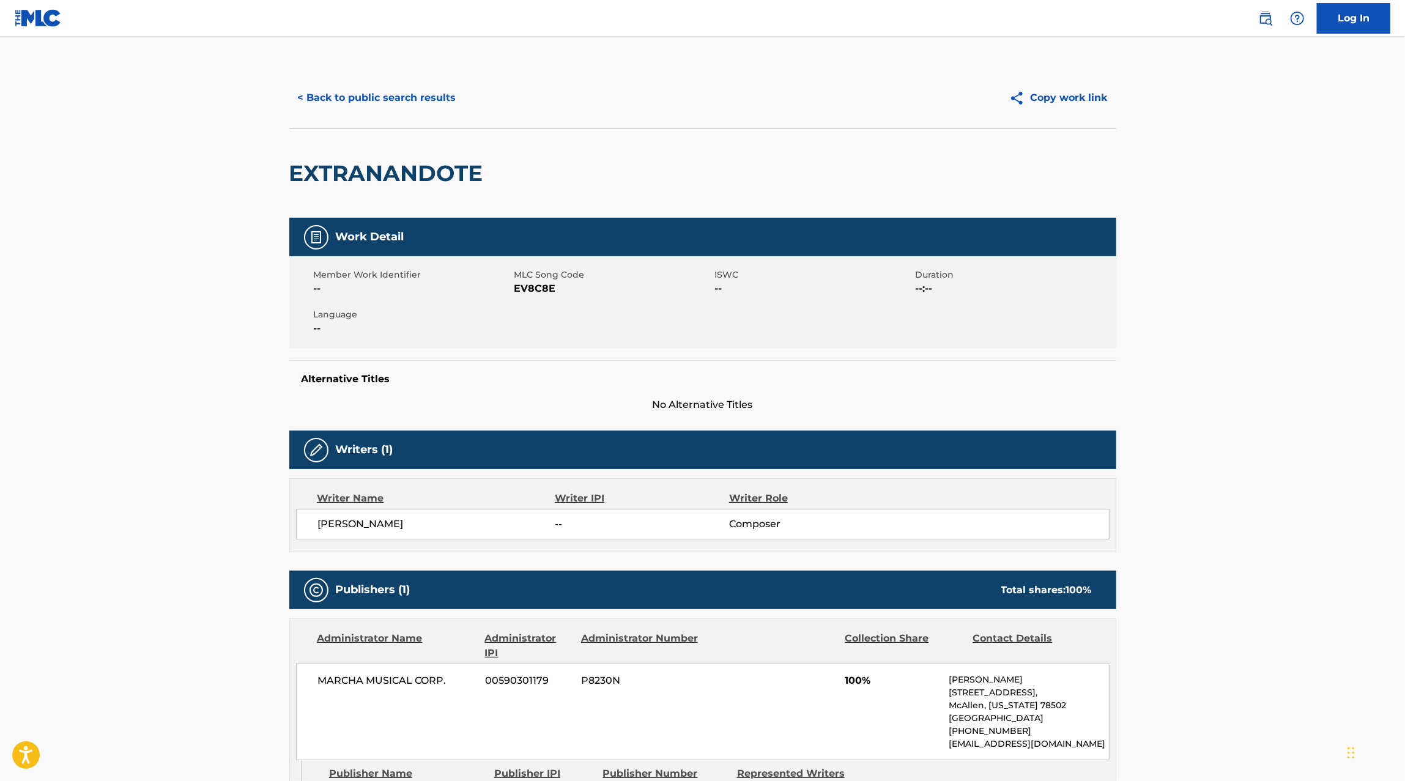
click at [414, 99] on button "< Back to public search results" at bounding box center [377, 98] width 176 height 31
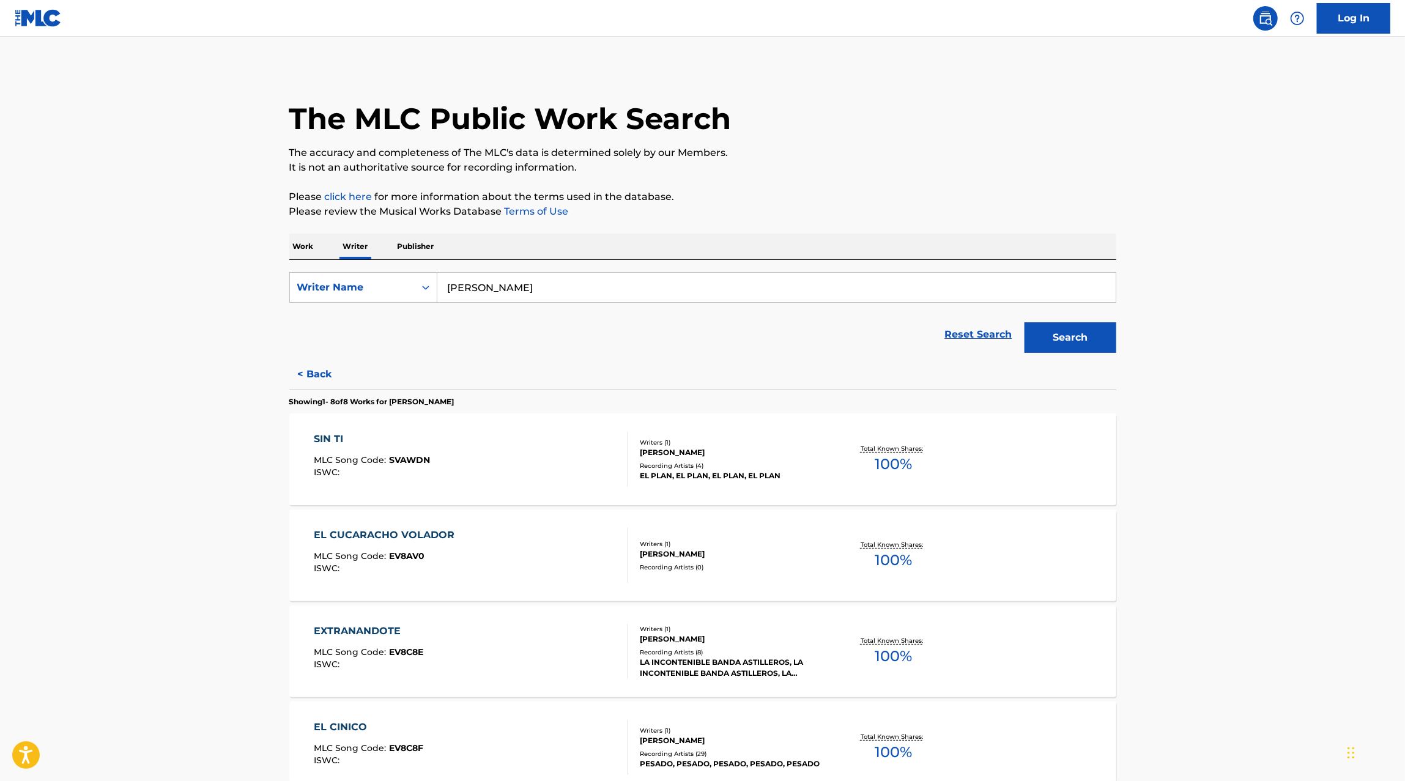
click at [570, 466] on div "SIN TI MLC Song Code : SVAWDN ISWC :" at bounding box center [471, 459] width 314 height 55
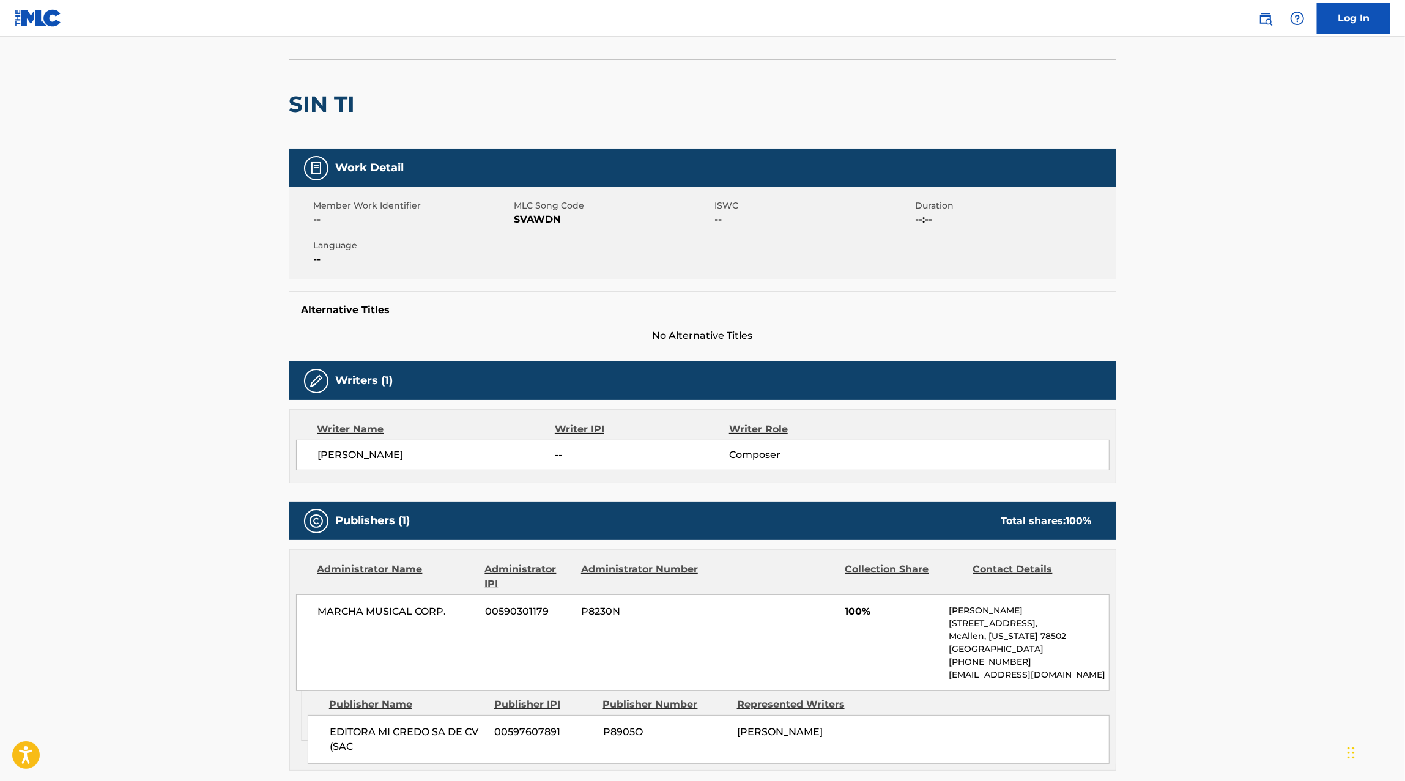
scroll to position [99, 0]
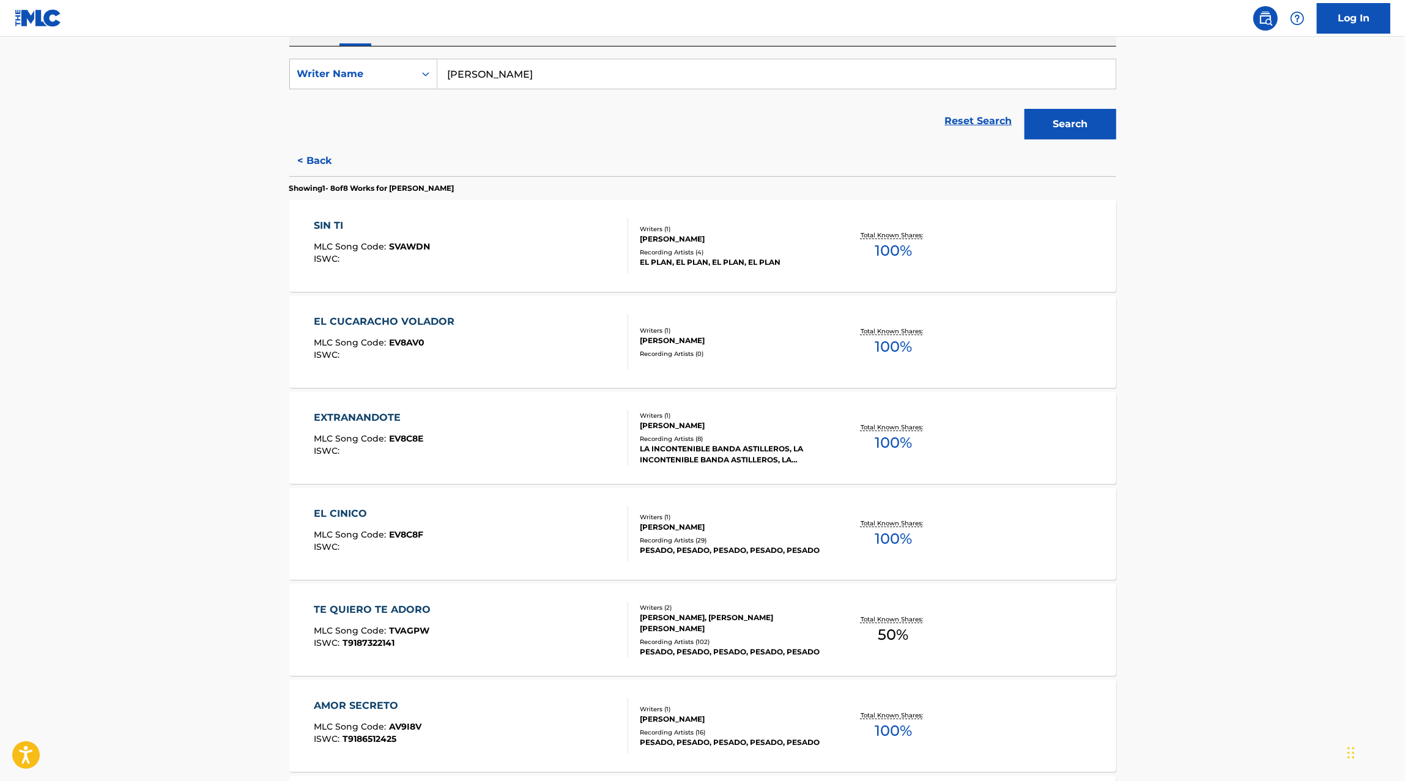
scroll to position [215, 0]
click at [556, 538] on div "EL CINICO MLC Song Code : EV8C8F ISWC :" at bounding box center [471, 532] width 314 height 55
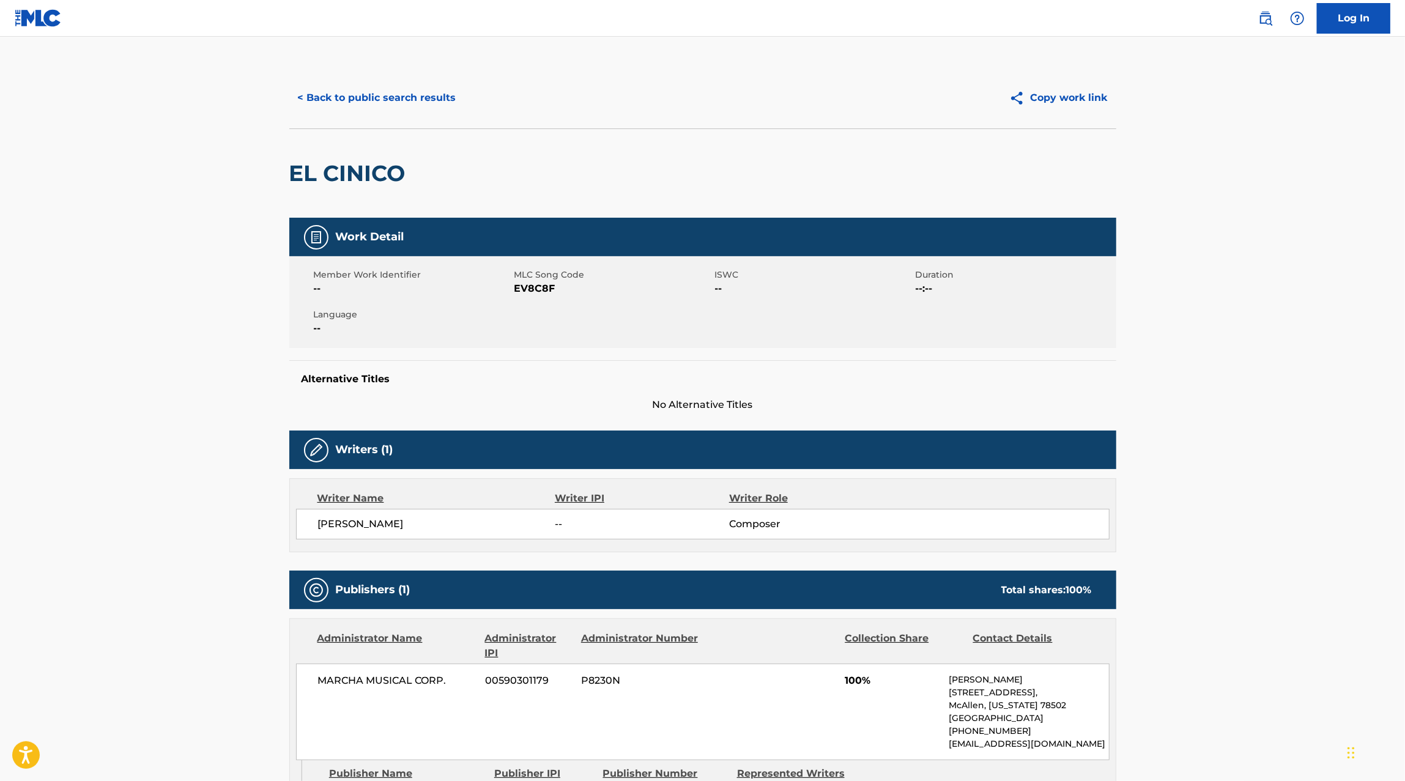
click at [347, 103] on button "< Back to public search results" at bounding box center [377, 98] width 176 height 31
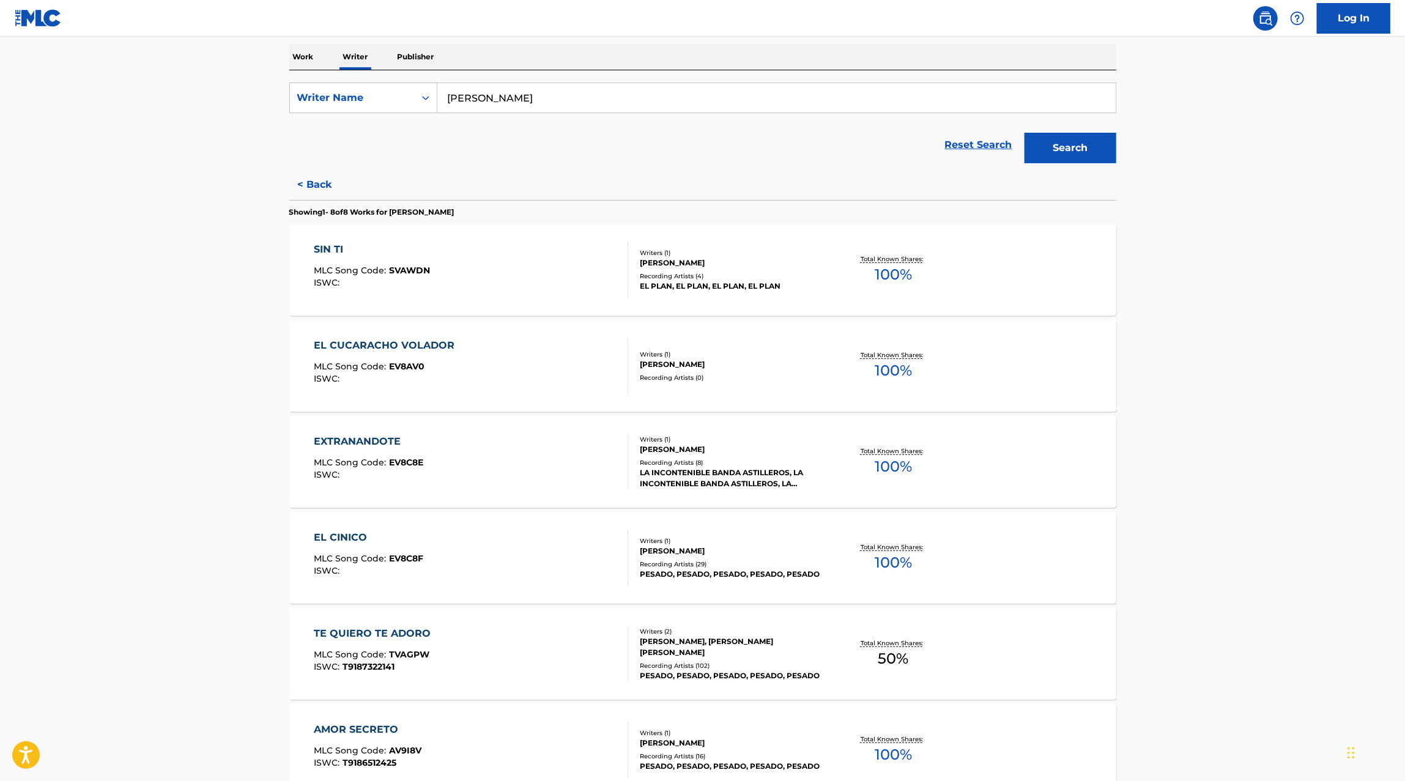
scroll to position [193, 0]
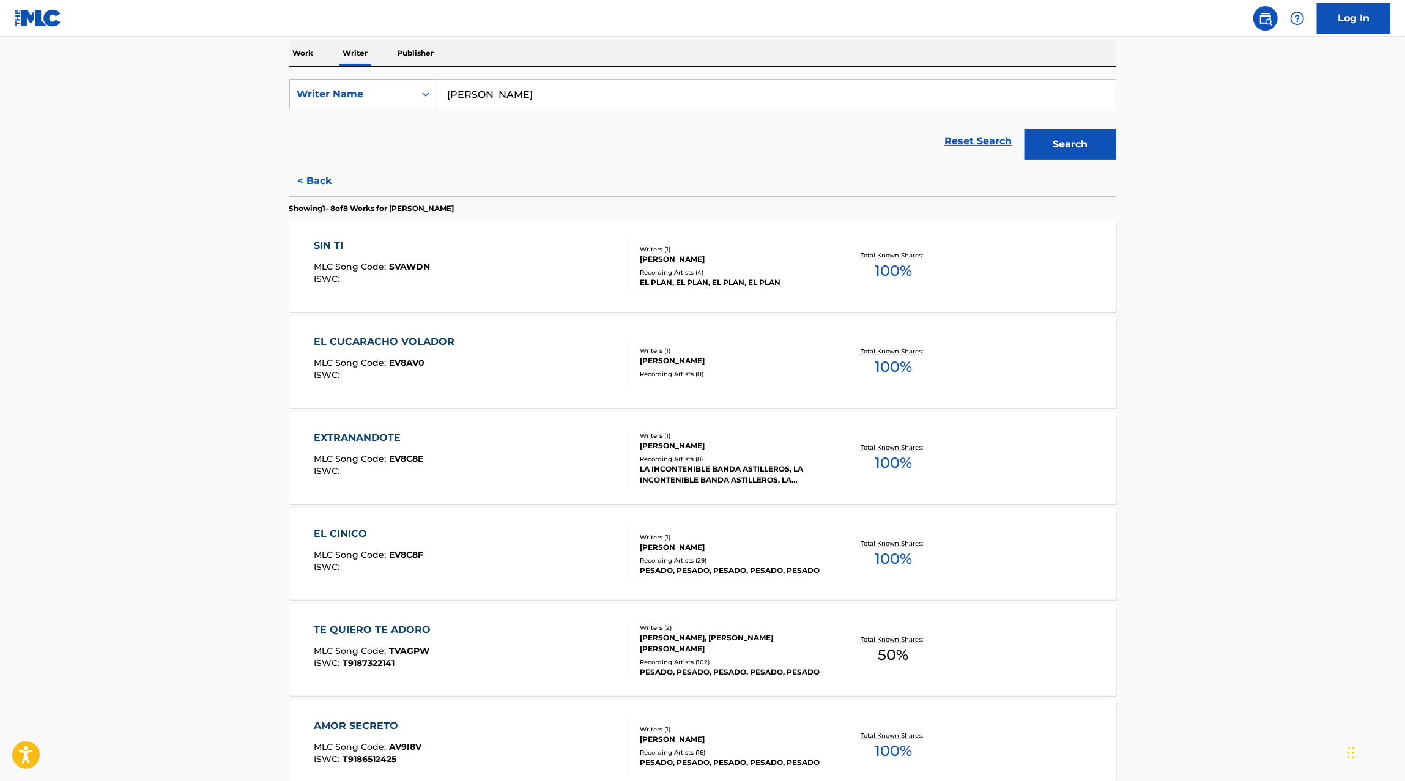
click at [593, 365] on div "EL CUCARACHO VOLADOR MLC Song Code : EV8AV0 ISWC :" at bounding box center [471, 362] width 314 height 55
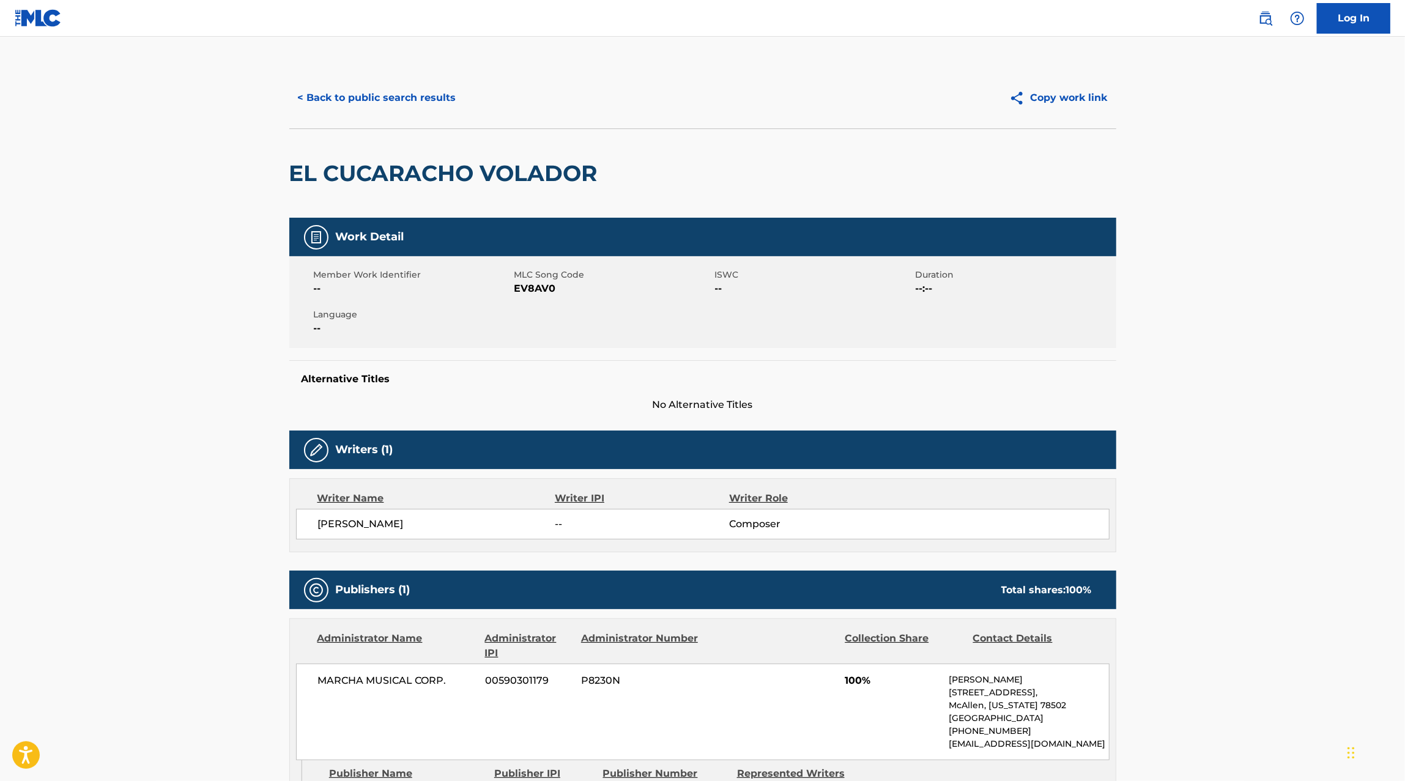
click at [360, 99] on button "< Back to public search results" at bounding box center [377, 98] width 176 height 31
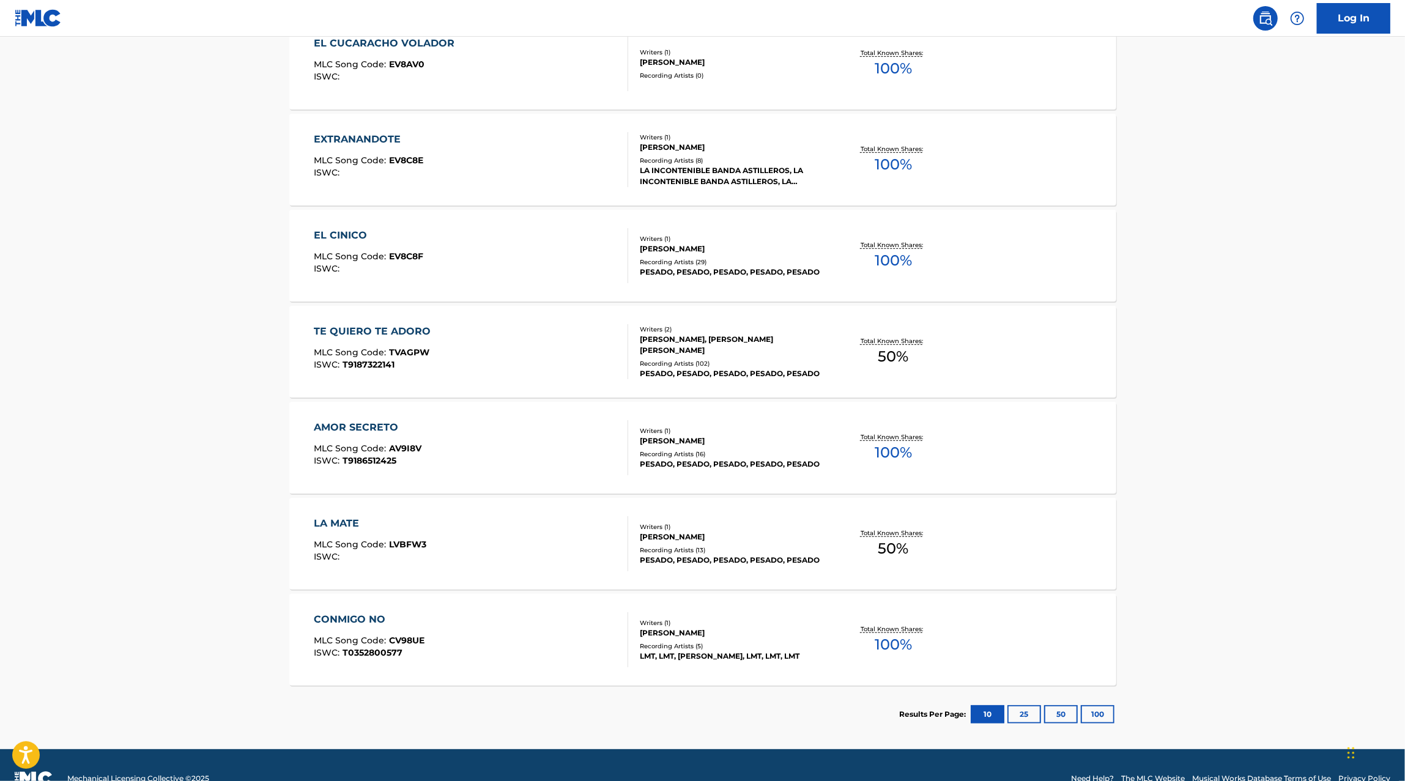
scroll to position [518, 0]
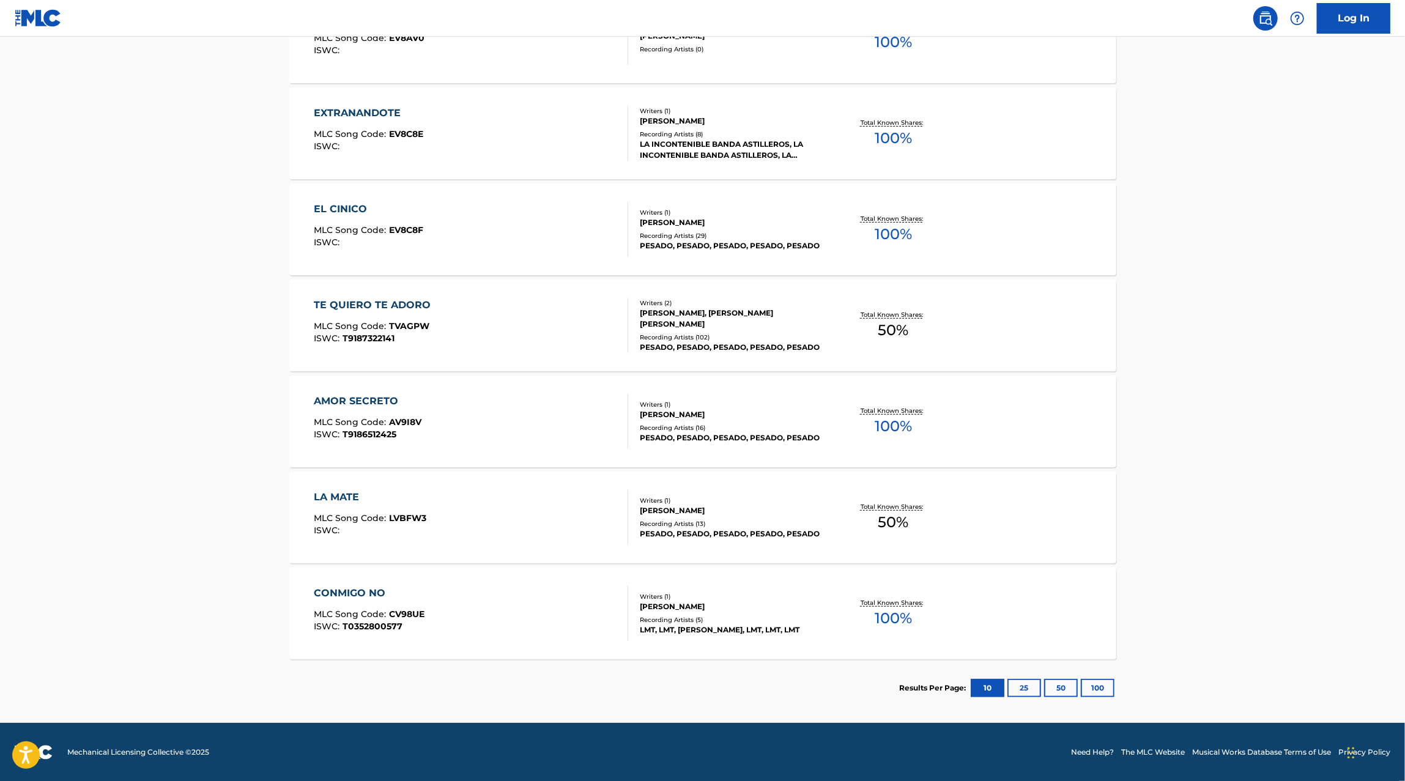
click at [560, 603] on div "CONMIGO NO MLC Song Code : CV98UE ISWC : T0352800577" at bounding box center [471, 613] width 314 height 55
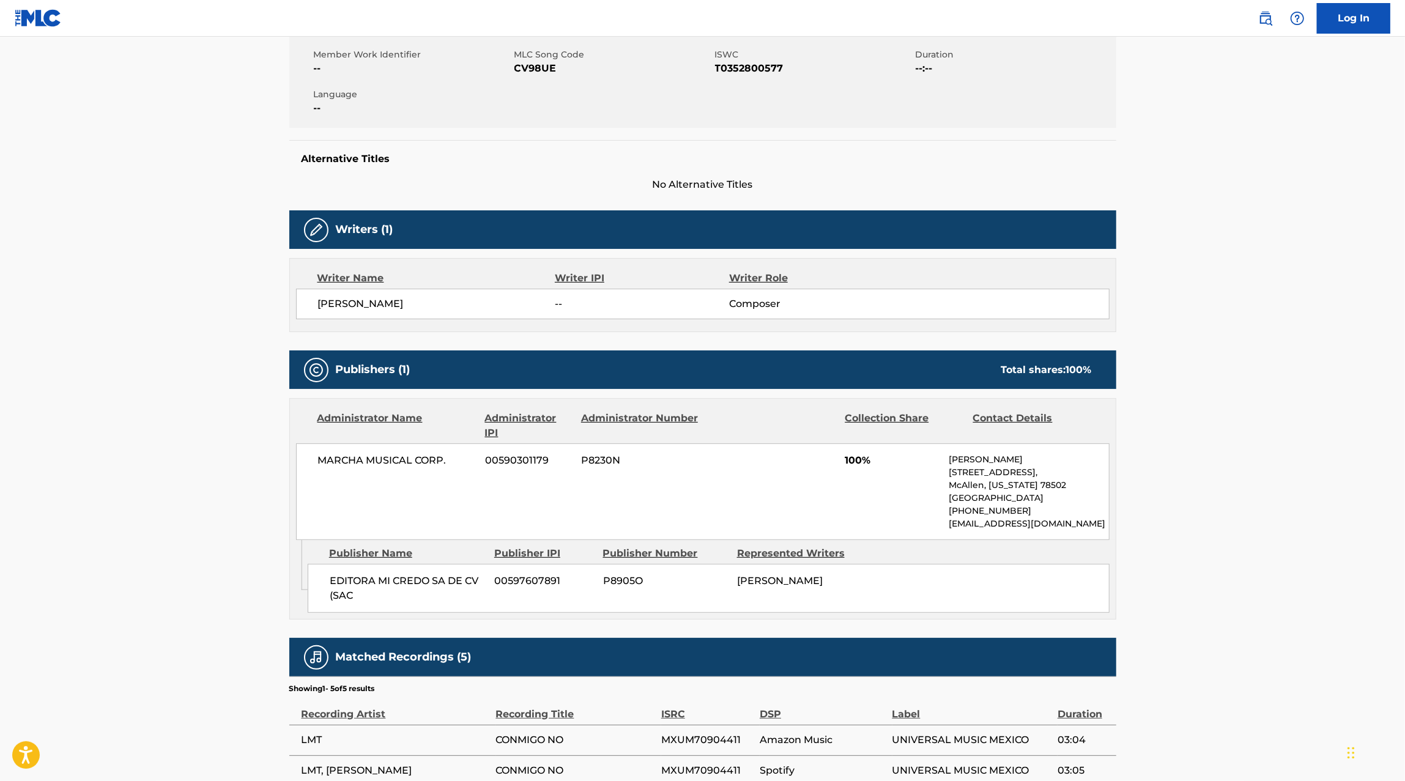
scroll to position [231, 0]
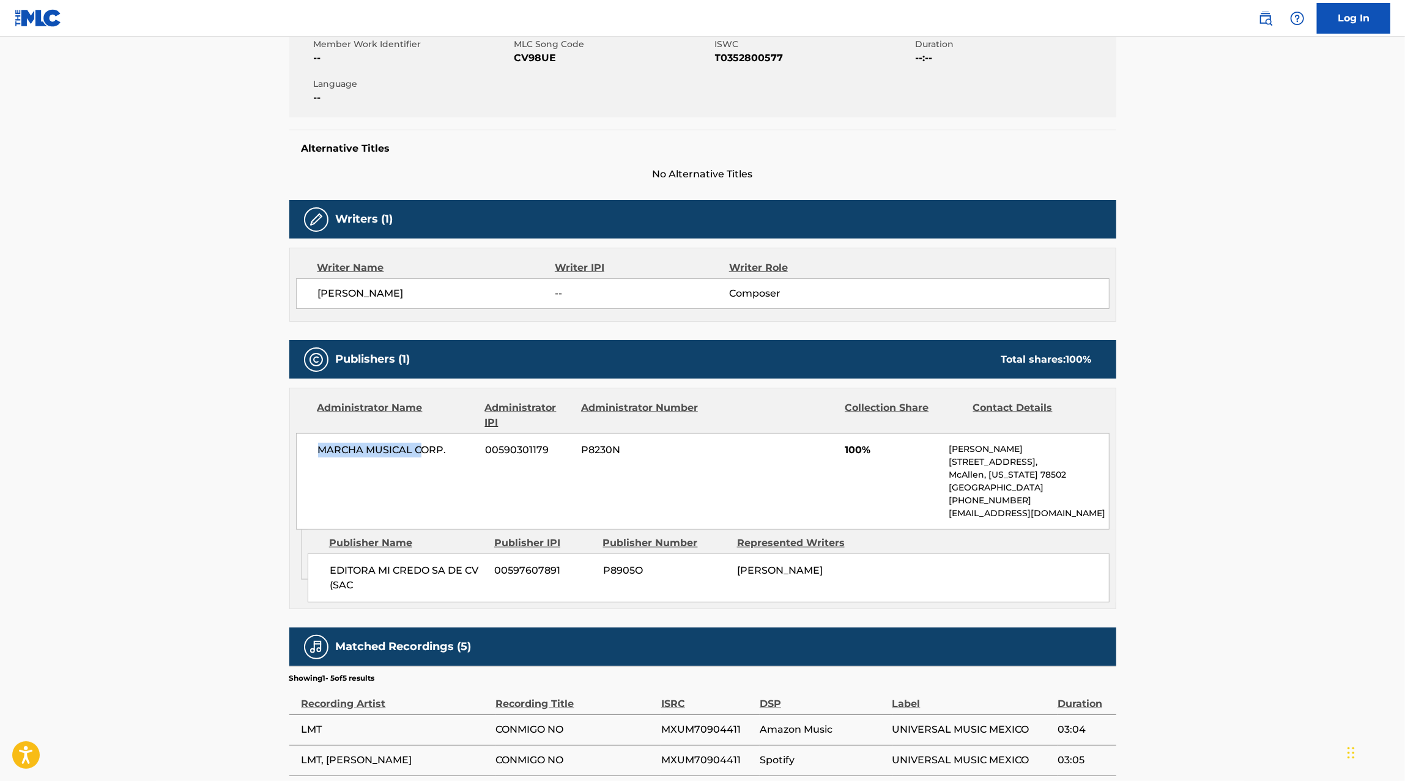
drag, startPoint x: 316, startPoint y: 453, endPoint x: 444, endPoint y: 453, distance: 127.9
click at [444, 453] on div "MARCHA MUSICAL CORP. 00590301179 P8230N 100% Arizbel Pacheco Chicago Ave., Unit…" at bounding box center [703, 481] width 814 height 97
drag, startPoint x: 341, startPoint y: 560, endPoint x: 414, endPoint y: 567, distance: 73.7
click at [414, 567] on div "EDITORA MI CREDO SA DE CV (SAC 00597607891 P8905O ELIAS MEDINA GONZALEZ" at bounding box center [709, 578] width 802 height 49
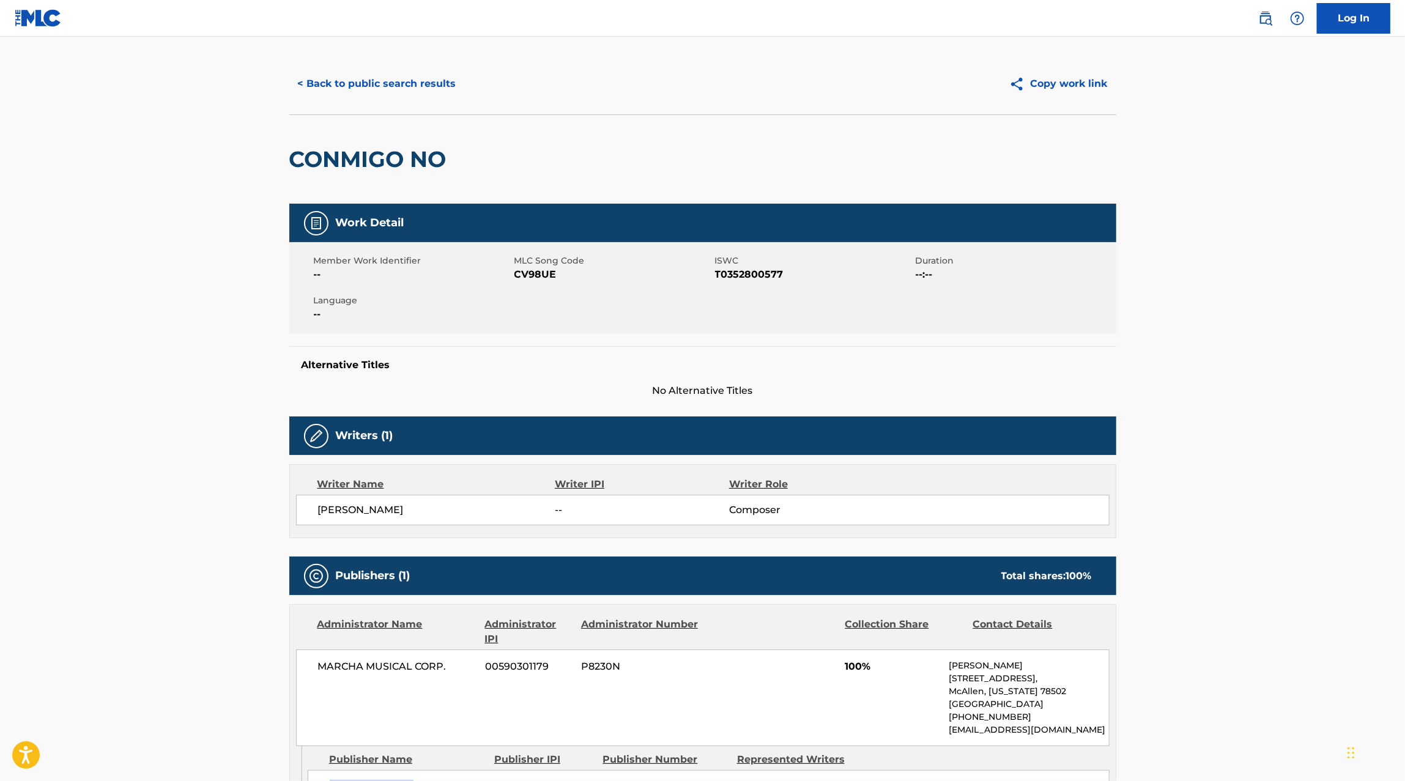
scroll to position [0, 0]
